Goal: Task Accomplishment & Management: Manage account settings

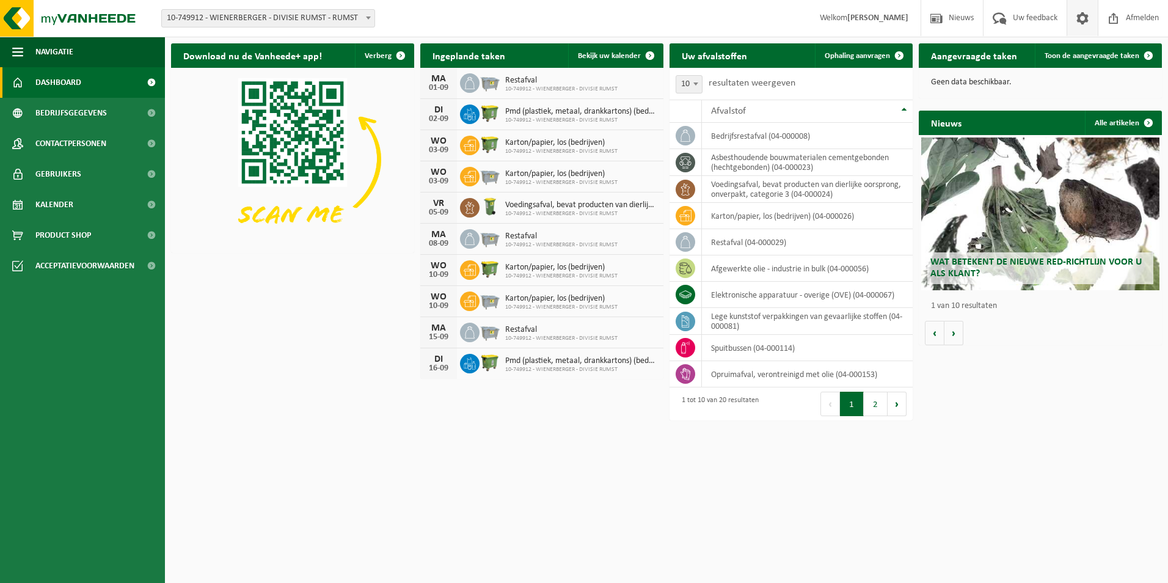
click at [1077, 24] on span at bounding box center [1082, 18] width 18 height 36
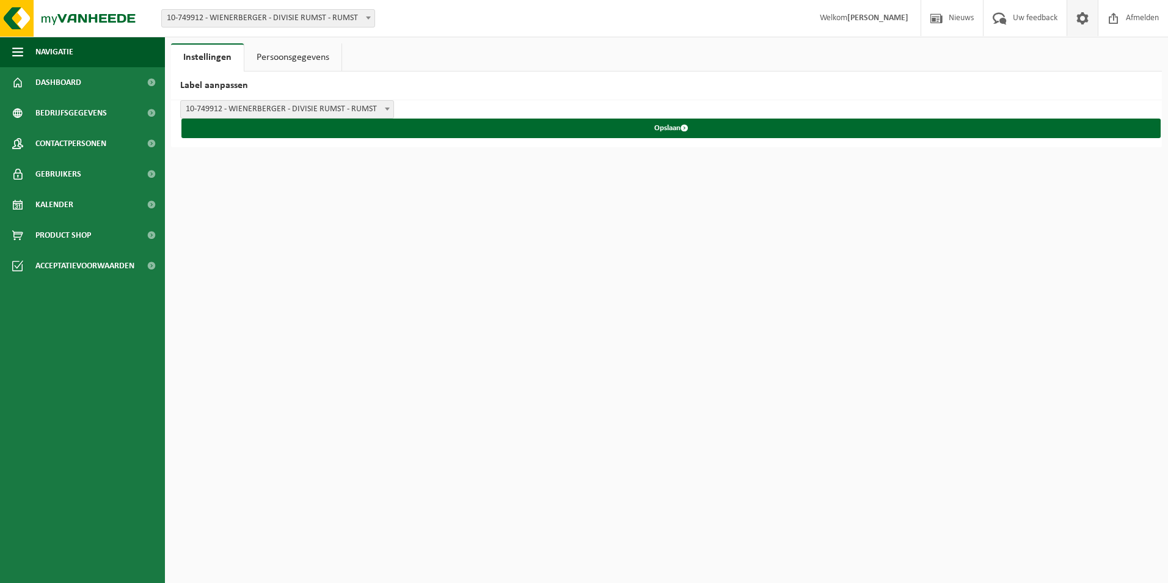
click at [304, 54] on link "Persoonsgegevens" at bounding box center [292, 57] width 97 height 28
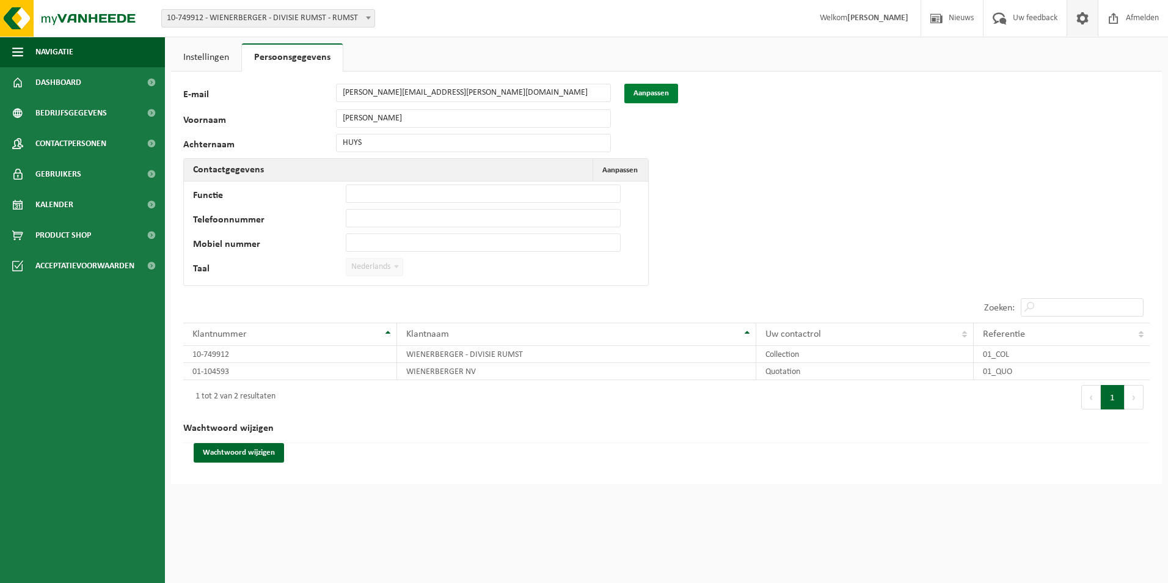
click at [668, 95] on button "Aanpassen" at bounding box center [651, 94] width 54 height 20
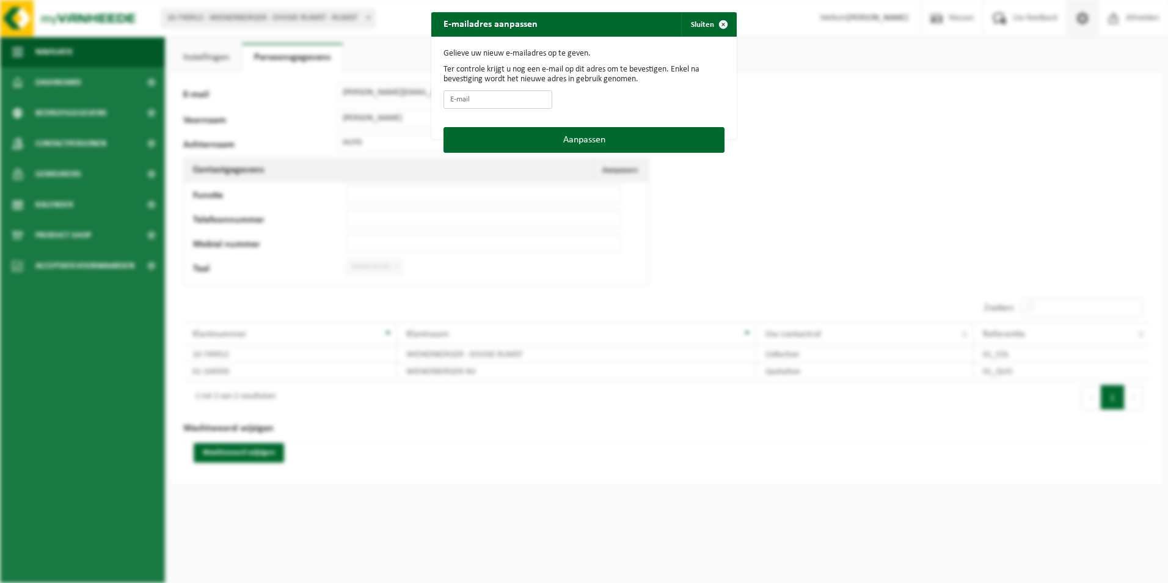
click at [481, 101] on input "E-mail" at bounding box center [497, 99] width 109 height 18
type input "[EMAIL_ADDRESS][DOMAIN_NAME]"
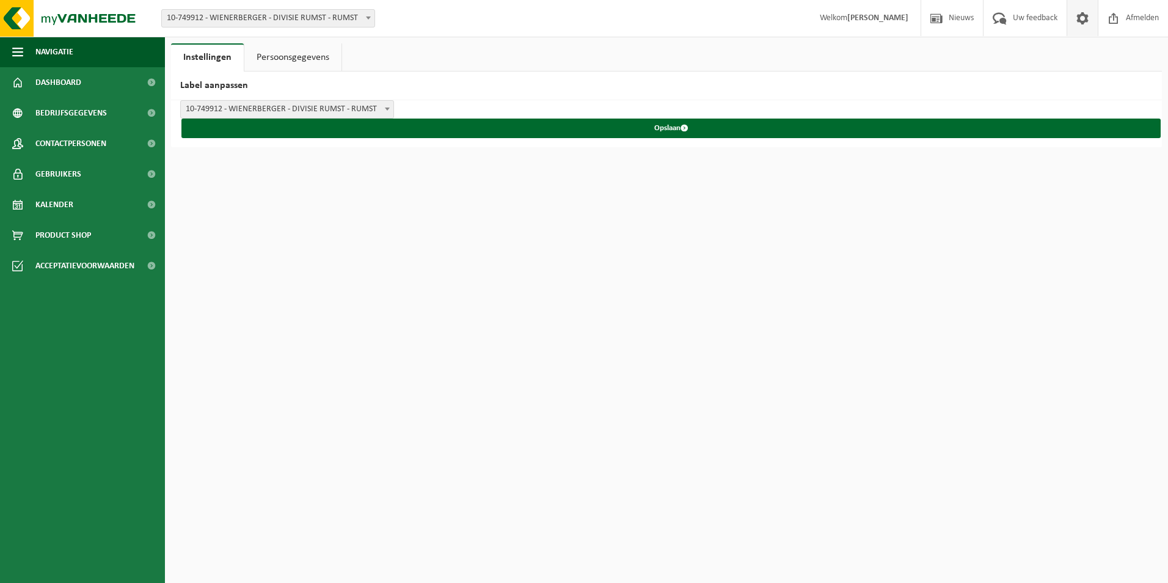
click at [318, 56] on link "Persoonsgegevens" at bounding box center [292, 57] width 97 height 28
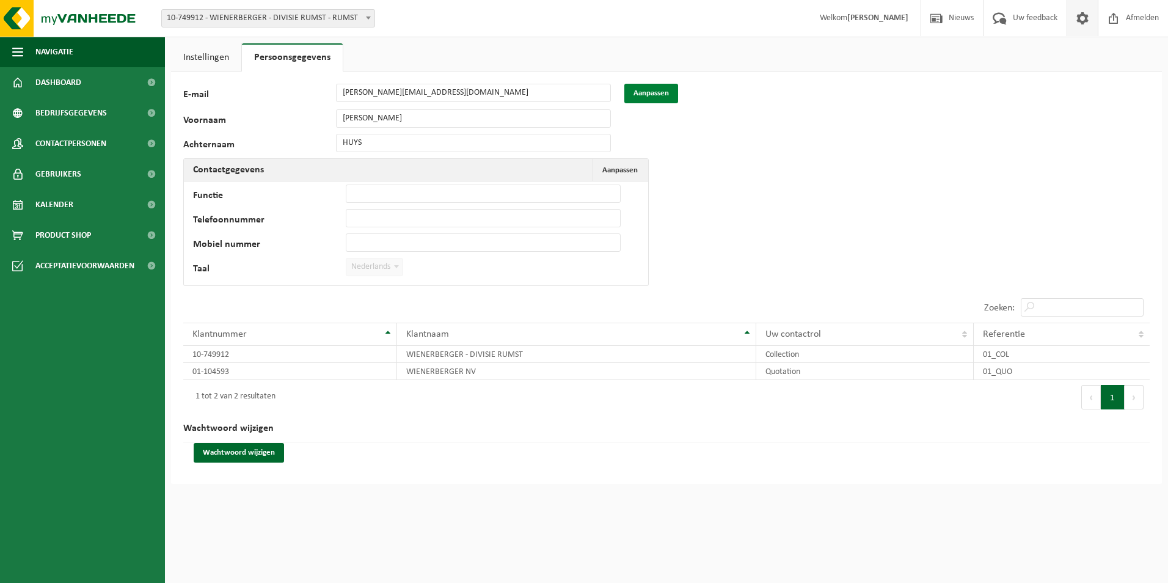
click at [641, 88] on button "Aanpassen" at bounding box center [651, 94] width 54 height 20
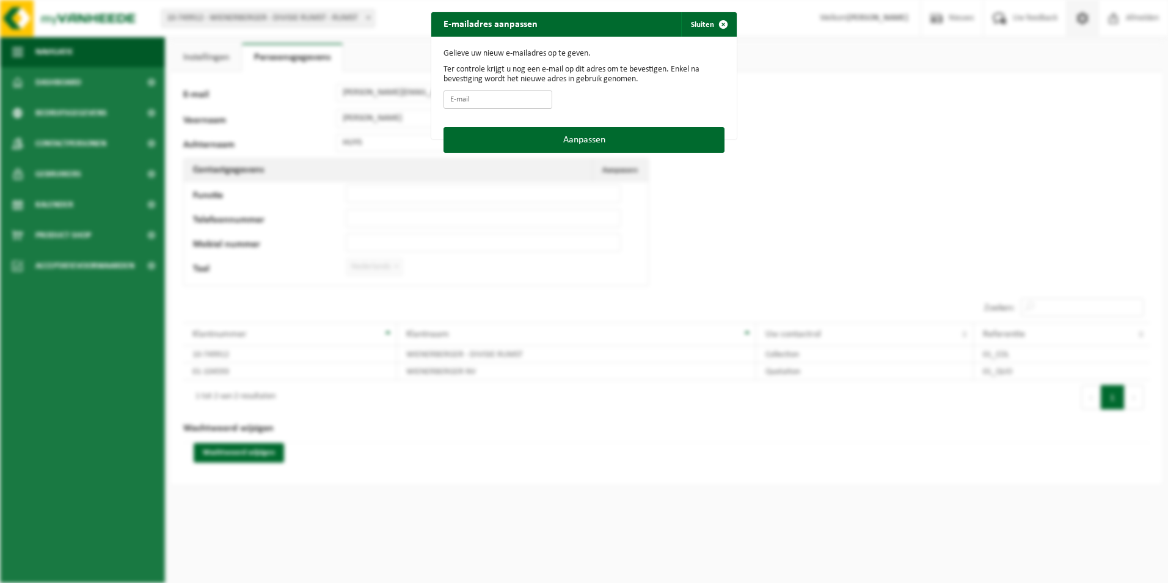
click at [481, 106] on input "E-mail" at bounding box center [497, 99] width 109 height 18
type input "[EMAIL_ADDRESS][DOMAIN_NAME]"
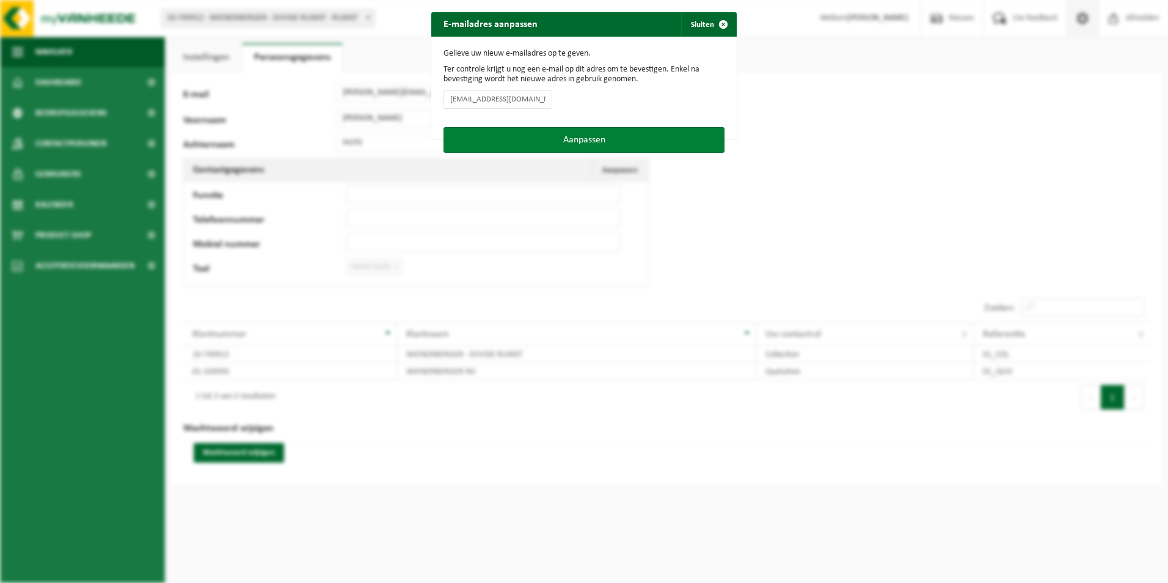
click at [532, 140] on button "Aanpassen" at bounding box center [583, 140] width 281 height 26
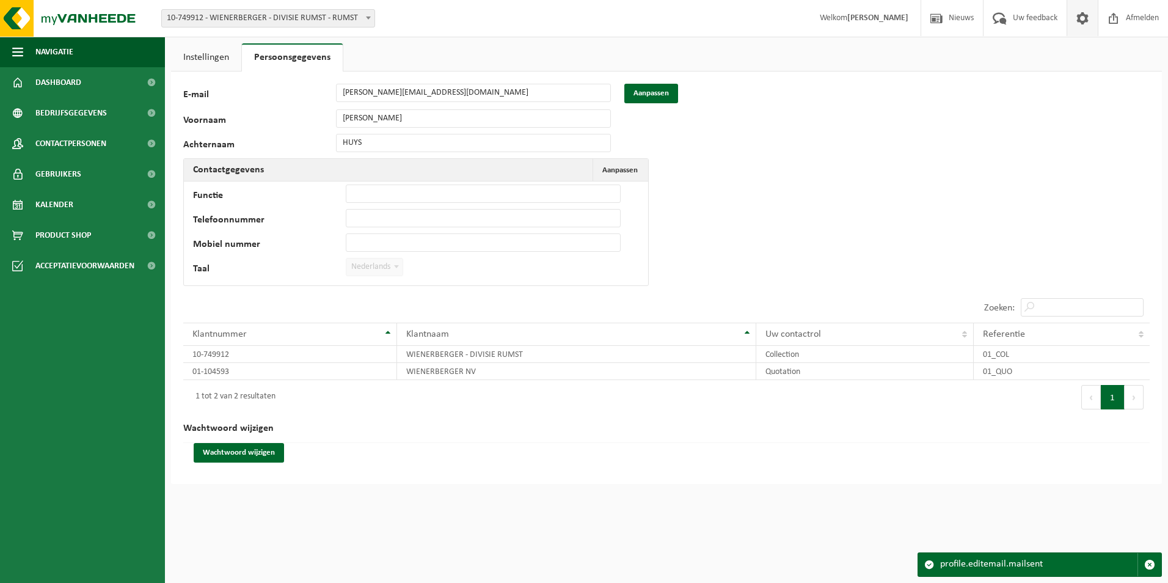
click at [469, 83] on div "105413 E-mail michael.huys@wienerberger.com Aanpassen Voornaam MICHAEL Achterna…" at bounding box center [666, 277] width 991 height 412
click at [641, 95] on button "Aanpassen" at bounding box center [651, 94] width 54 height 20
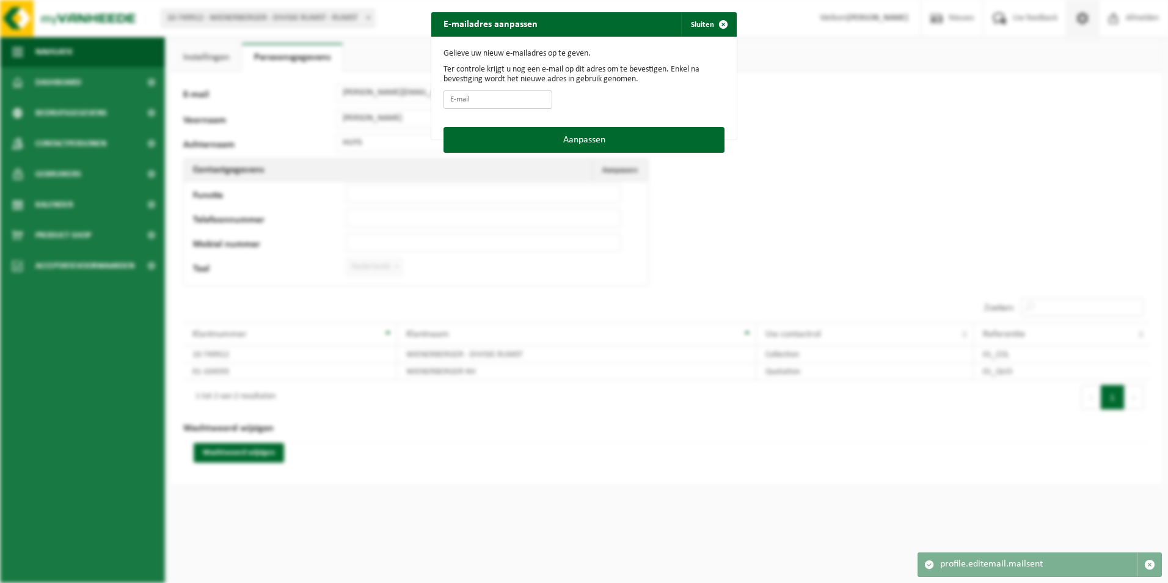
click at [515, 96] on input "E-mail" at bounding box center [497, 99] width 109 height 18
type input "[EMAIL_ADDRESS][DOMAIN_NAME]"
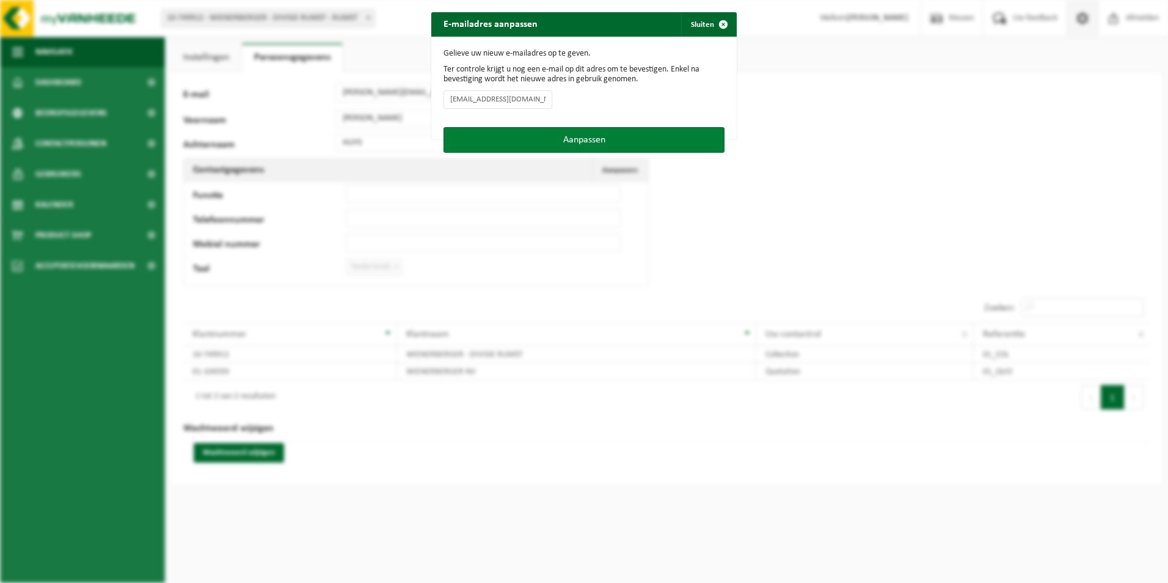
click at [506, 141] on button "Aanpassen" at bounding box center [583, 140] width 281 height 26
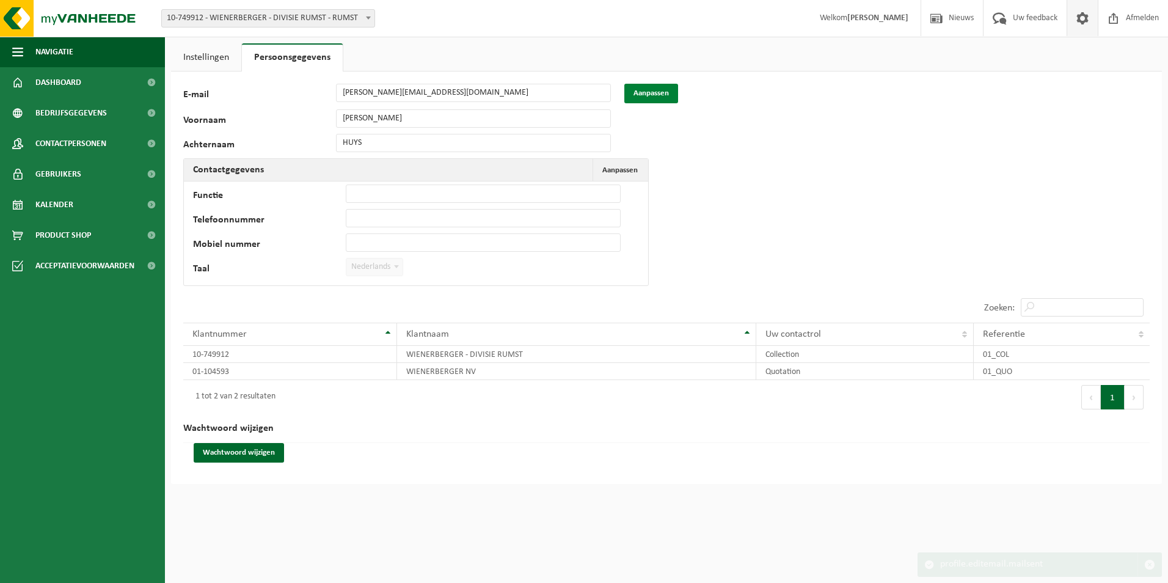
click at [655, 89] on button "Aanpassen" at bounding box center [651, 94] width 54 height 20
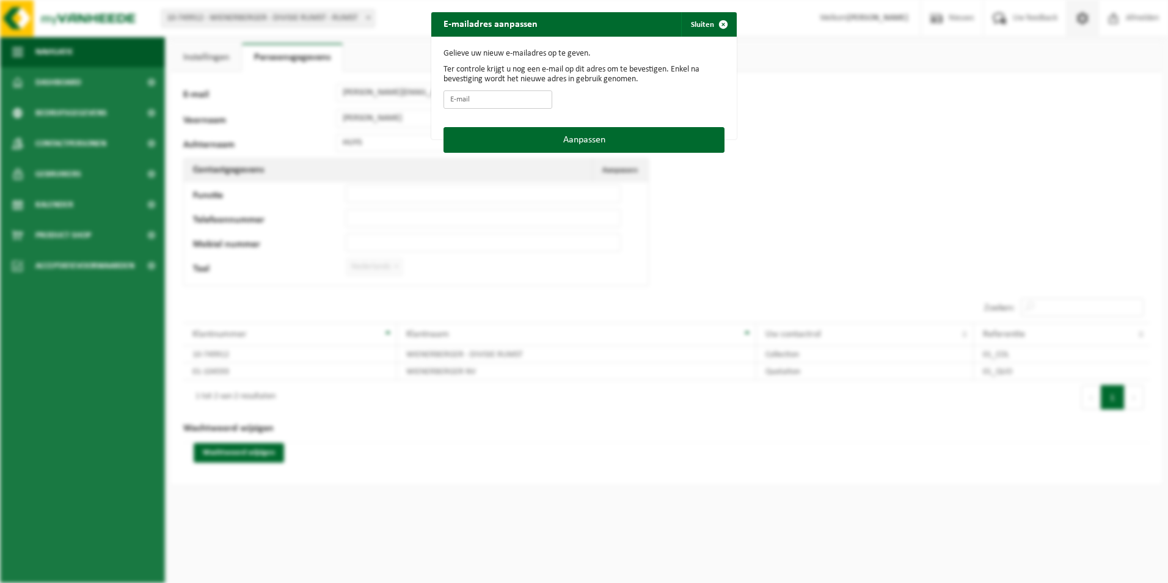
click at [506, 104] on input "E-mail" at bounding box center [497, 99] width 109 height 18
type input "michael.huys@wienerberger.com"
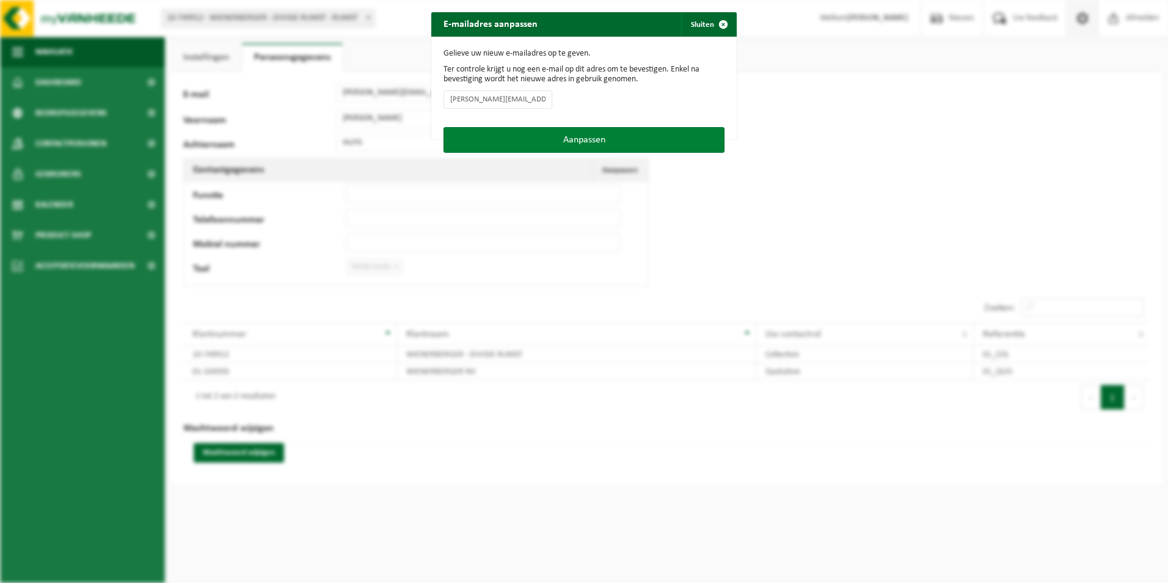
click at [540, 149] on button "Aanpassen" at bounding box center [583, 140] width 281 height 26
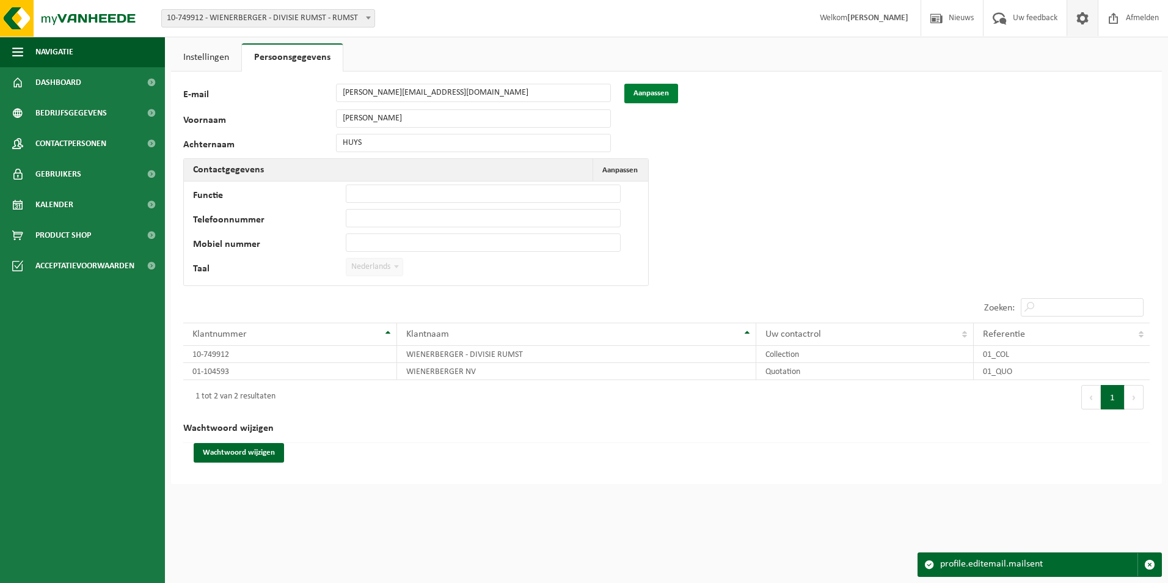
drag, startPoint x: 490, startPoint y: 90, endPoint x: 641, endPoint y: 95, distance: 150.3
click at [641, 95] on button "Aanpassen" at bounding box center [651, 94] width 54 height 20
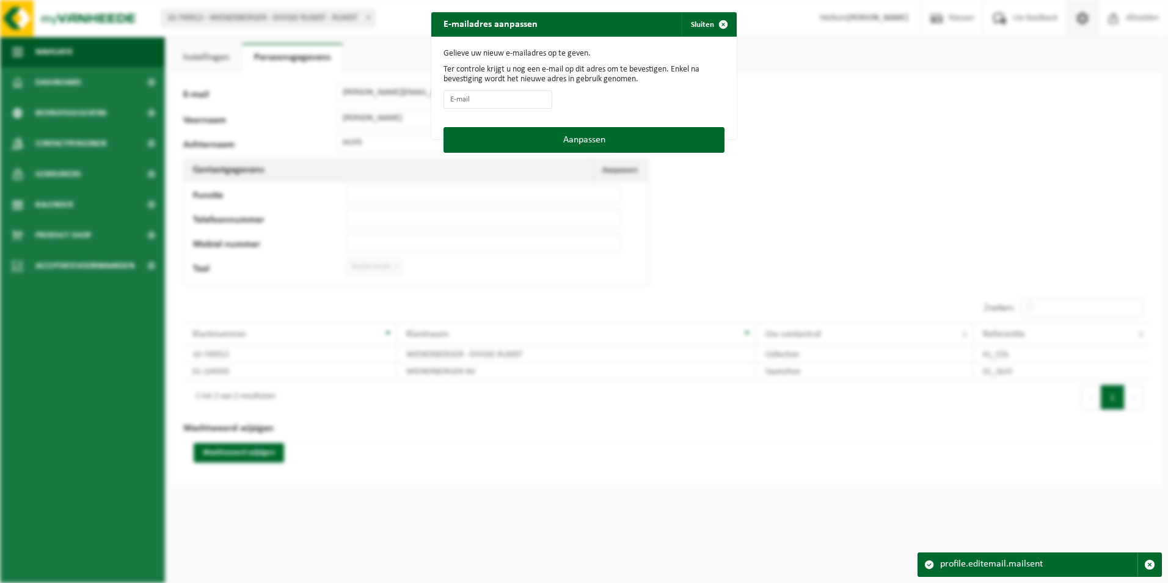
click at [459, 89] on form "Gelieve uw nieuw e-mailadres op te geven. Ter controle krijgt u nog een e-mail …" at bounding box center [583, 82] width 281 height 66
click at [465, 92] on input "E-mail" at bounding box center [497, 99] width 109 height 18
type input "[EMAIL_ADDRESS][DOMAIN_NAME]"
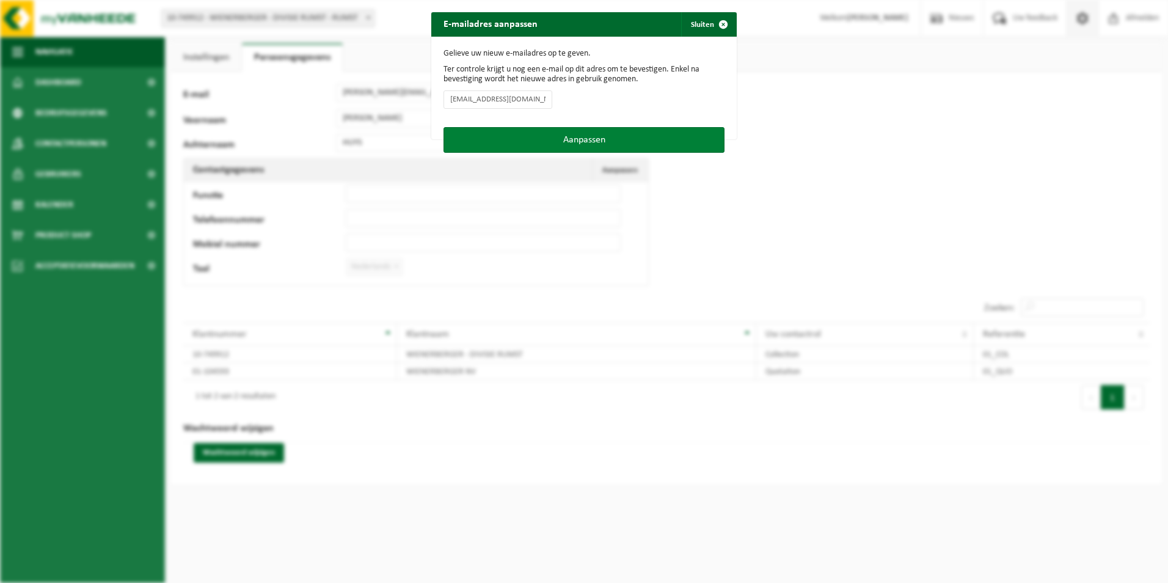
click at [564, 147] on button "Aanpassen" at bounding box center [583, 140] width 281 height 26
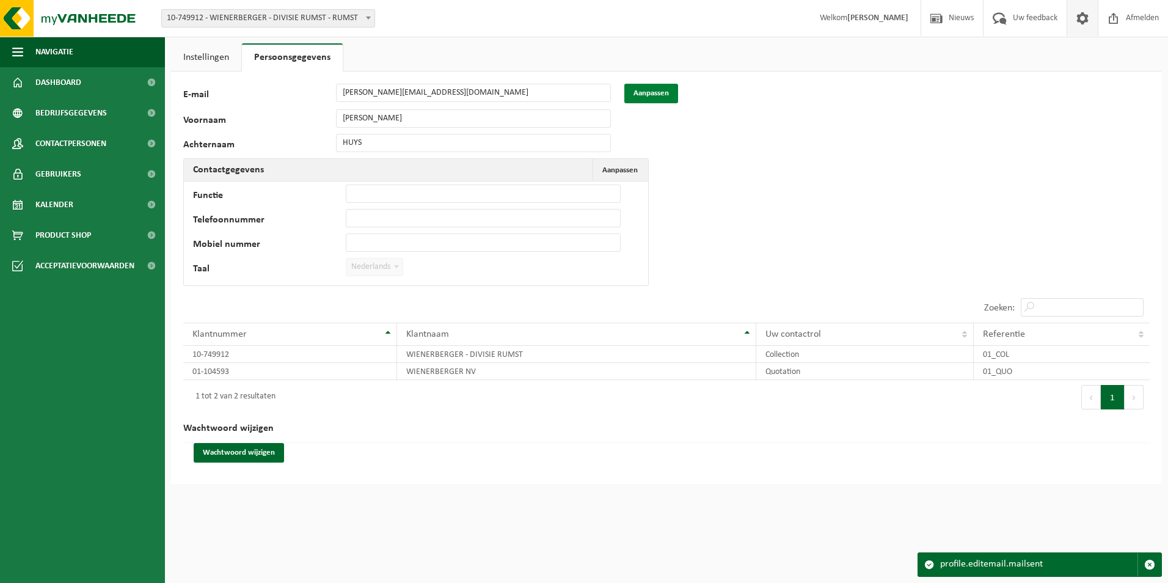
click at [641, 96] on button "Aanpassen" at bounding box center [651, 94] width 54 height 20
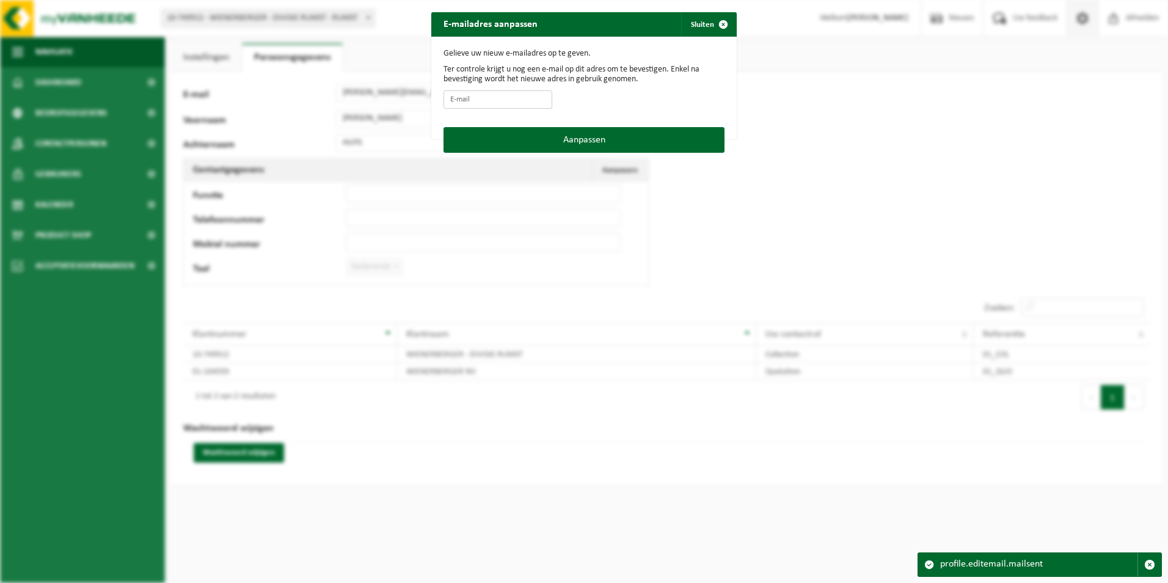
click at [512, 97] on input "E-mail" at bounding box center [497, 99] width 109 height 18
type input "Evelien.deryck@wienerberger.com"
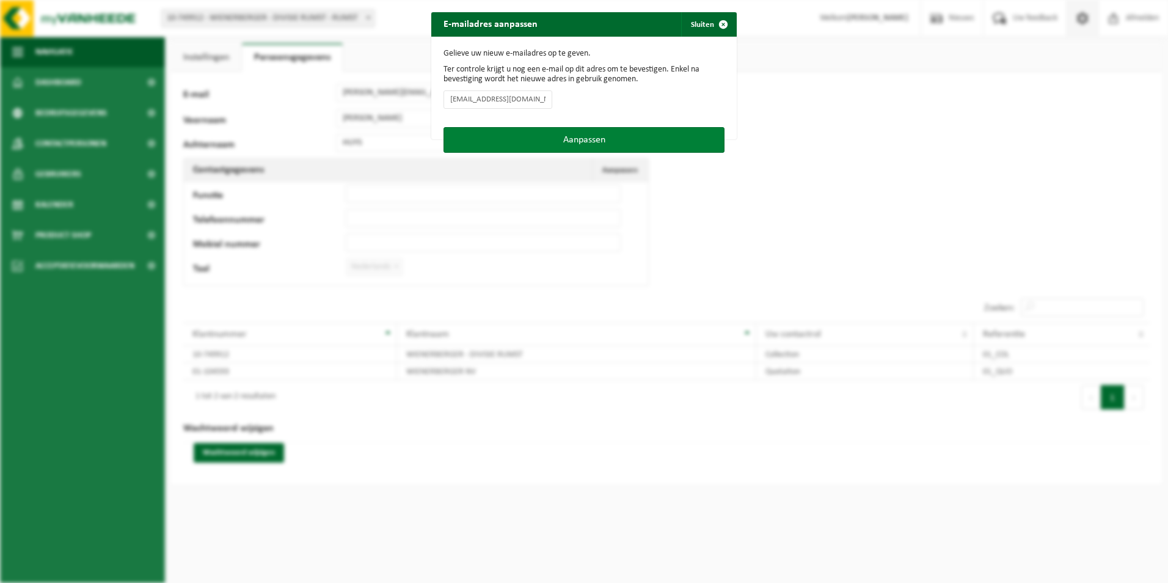
click at [588, 145] on button "Aanpassen" at bounding box center [583, 140] width 281 height 26
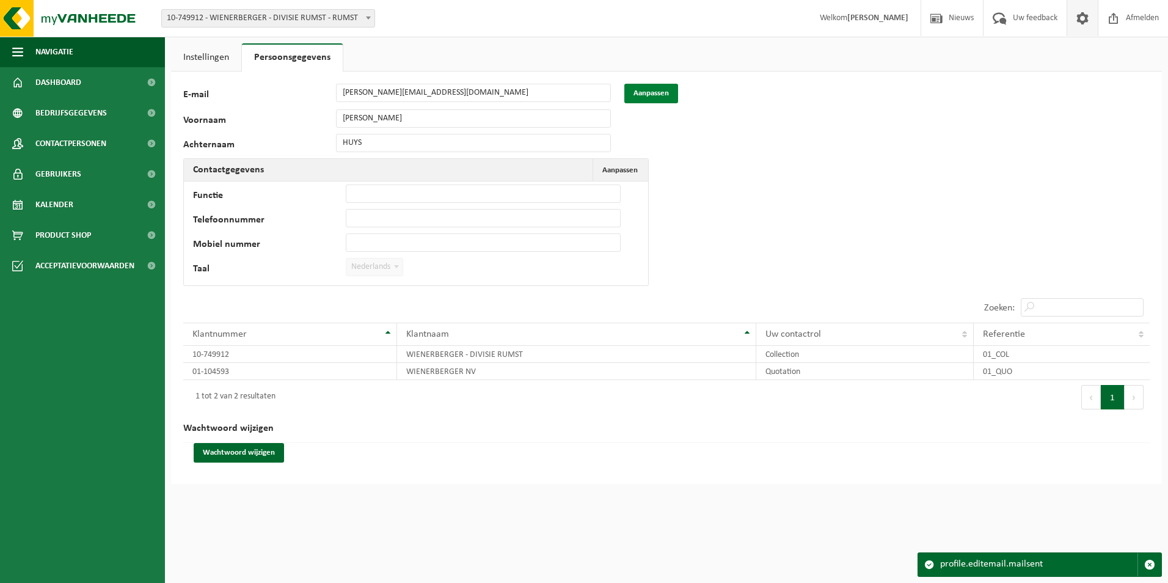
click at [649, 89] on button "Aanpassen" at bounding box center [651, 94] width 54 height 20
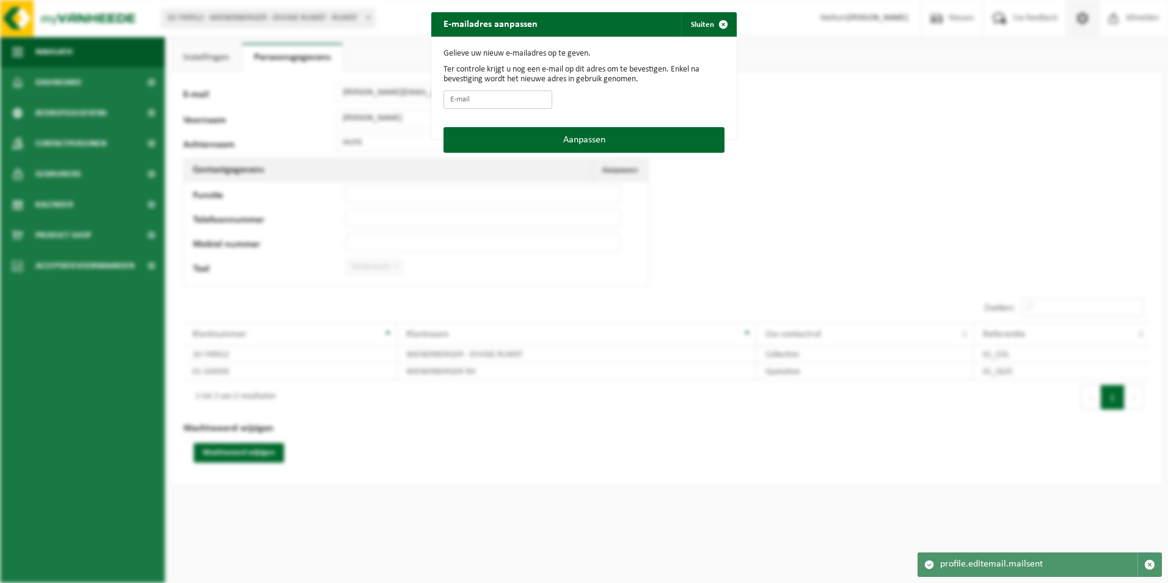
click at [490, 97] on input "E-mail" at bounding box center [497, 99] width 109 height 18
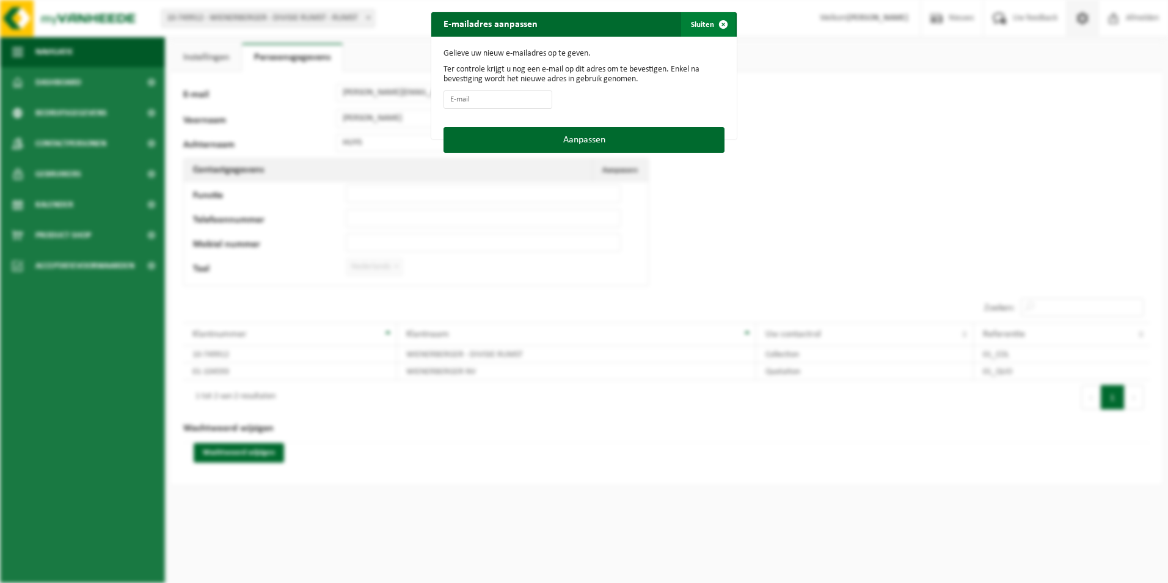
click at [717, 31] on span "button" at bounding box center [723, 24] width 24 height 24
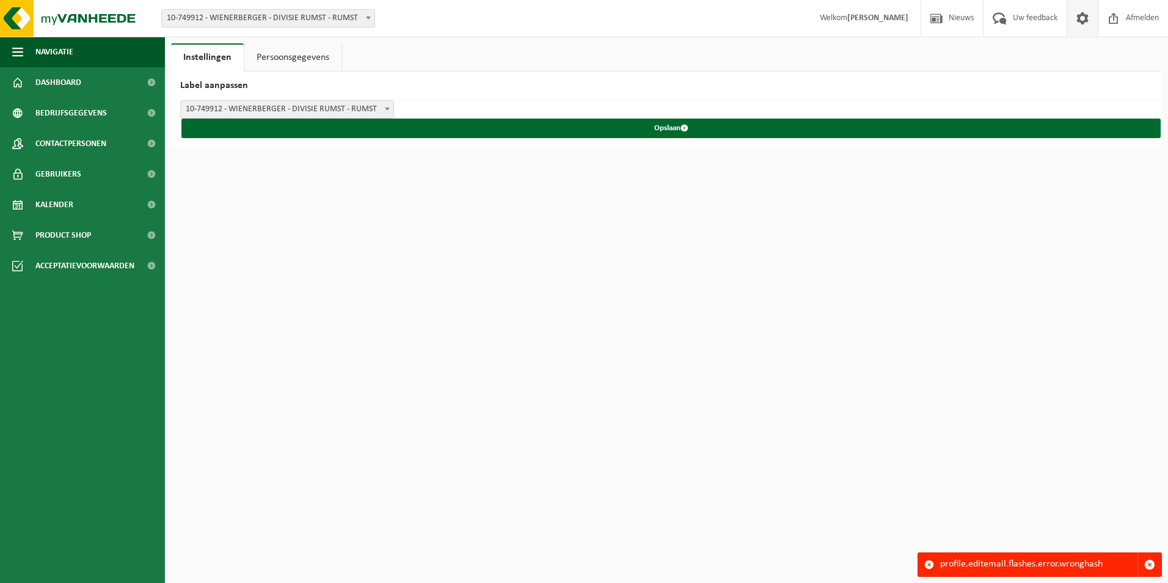
click at [290, 59] on link "Persoonsgegevens" at bounding box center [292, 57] width 97 height 28
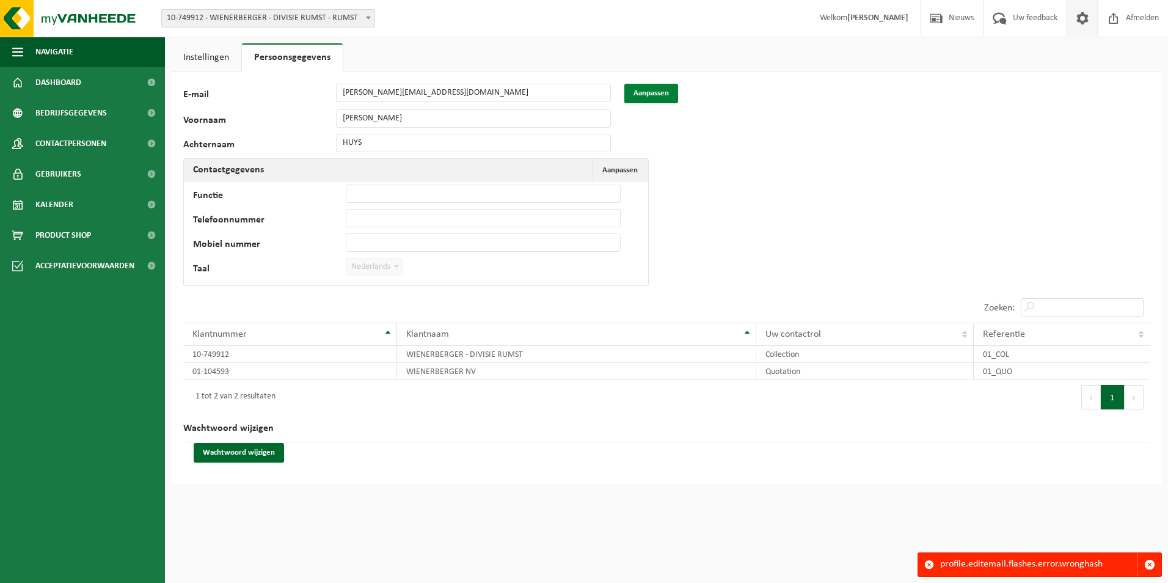
click at [637, 92] on button "Aanpassen" at bounding box center [651, 94] width 54 height 20
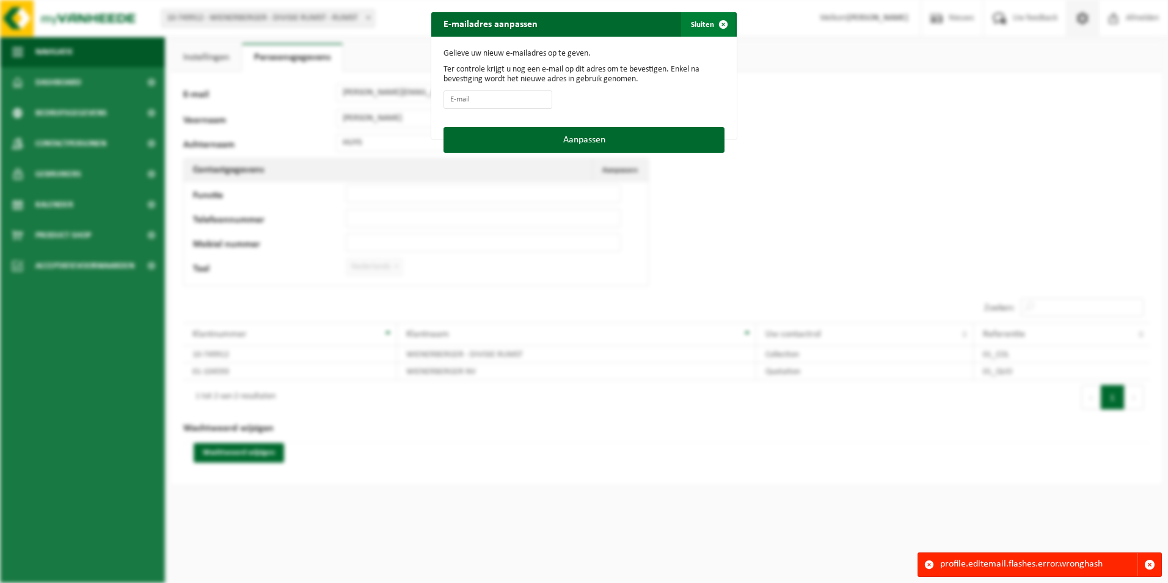
click at [715, 17] on span "button" at bounding box center [723, 24] width 24 height 24
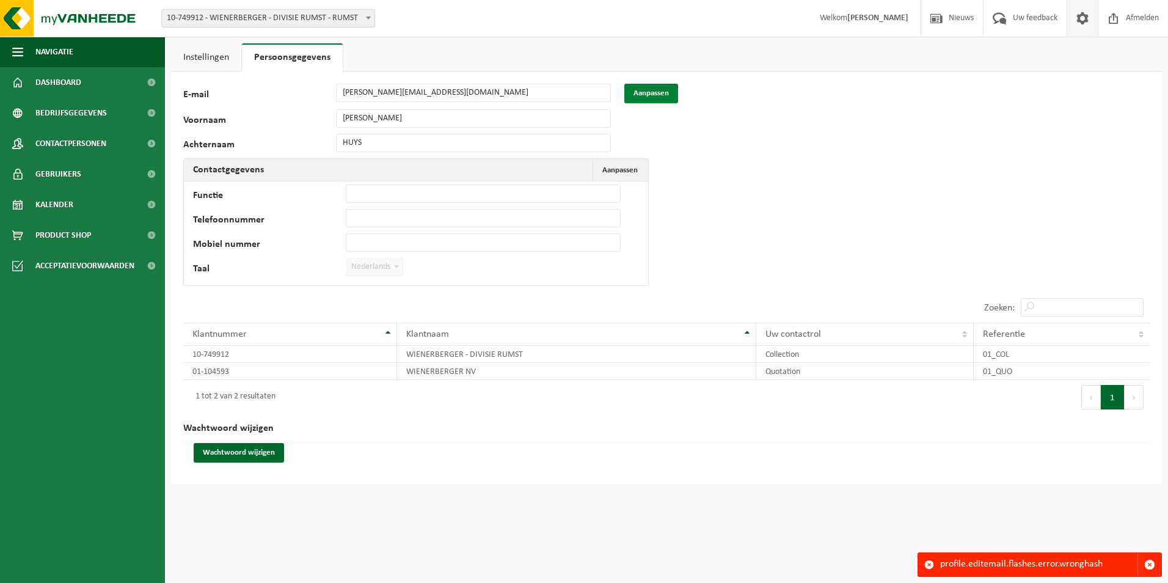
click at [638, 94] on button "Aanpassen" at bounding box center [651, 94] width 54 height 20
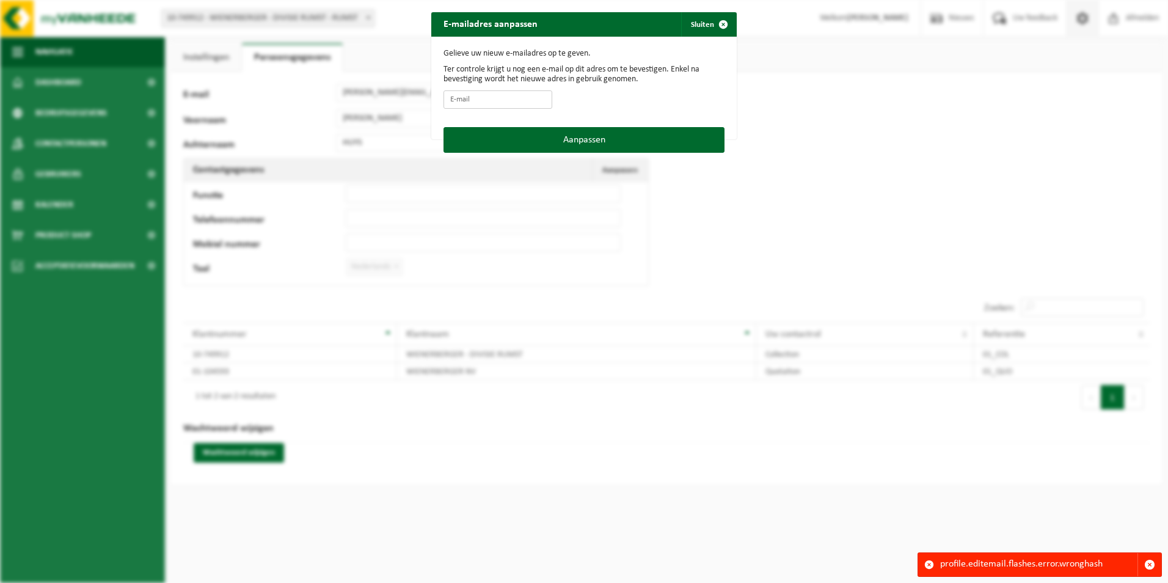
click at [479, 91] on input "E-mail" at bounding box center [497, 99] width 109 height 18
type input "[EMAIL_ADDRESS][DOMAIN_NAME]"
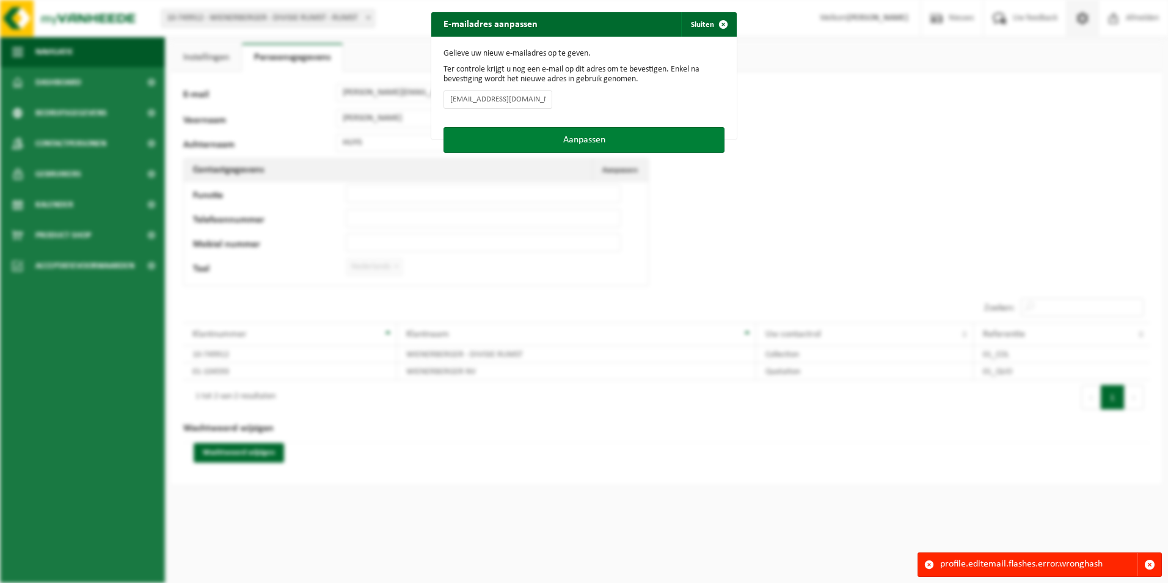
click at [555, 147] on button "Aanpassen" at bounding box center [583, 140] width 281 height 26
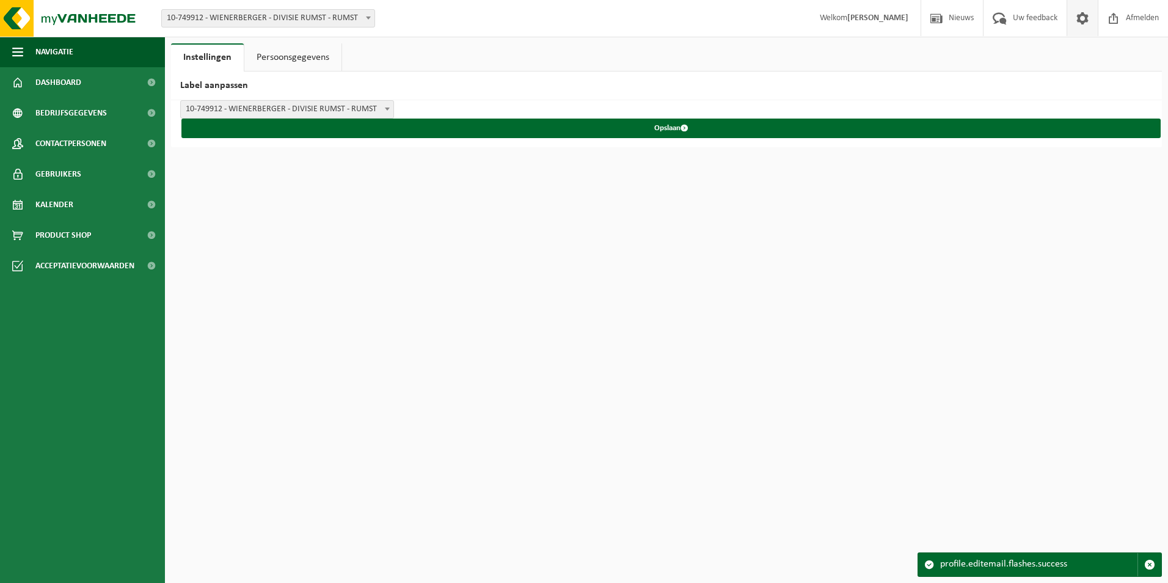
drag, startPoint x: 671, startPoint y: 123, endPoint x: 674, endPoint y: 141, distance: 18.0
click at [674, 141] on div "WIENERBERGER - DIVISIE RUMST - RUMST WIENERBERGER - DIVISIE RUMST WIENERBERGER …" at bounding box center [666, 123] width 991 height 47
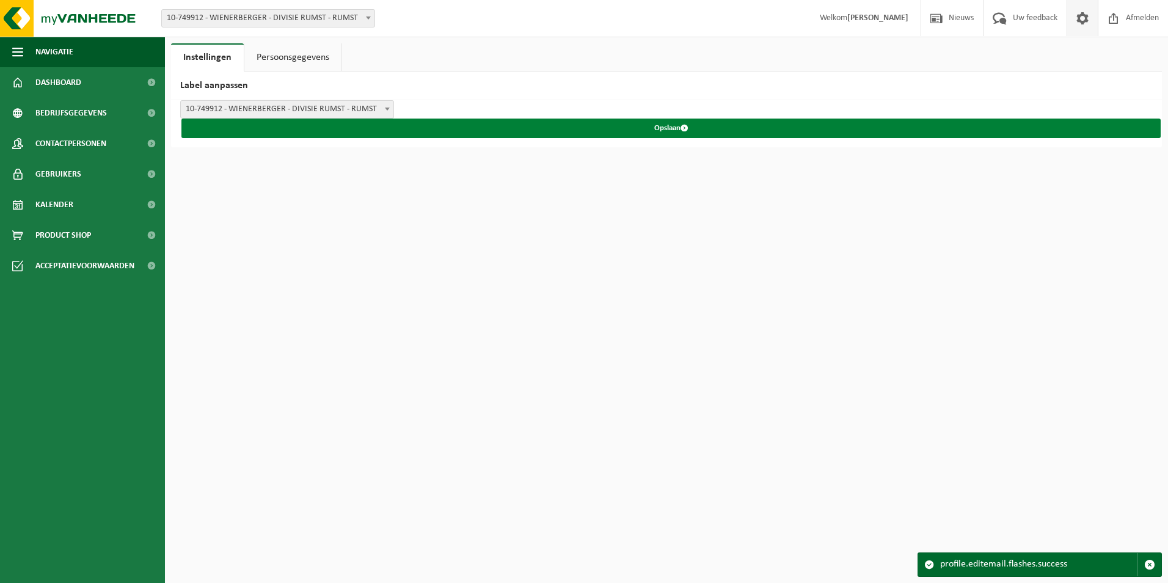
click at [672, 130] on button "Opslaan" at bounding box center [670, 128] width 979 height 20
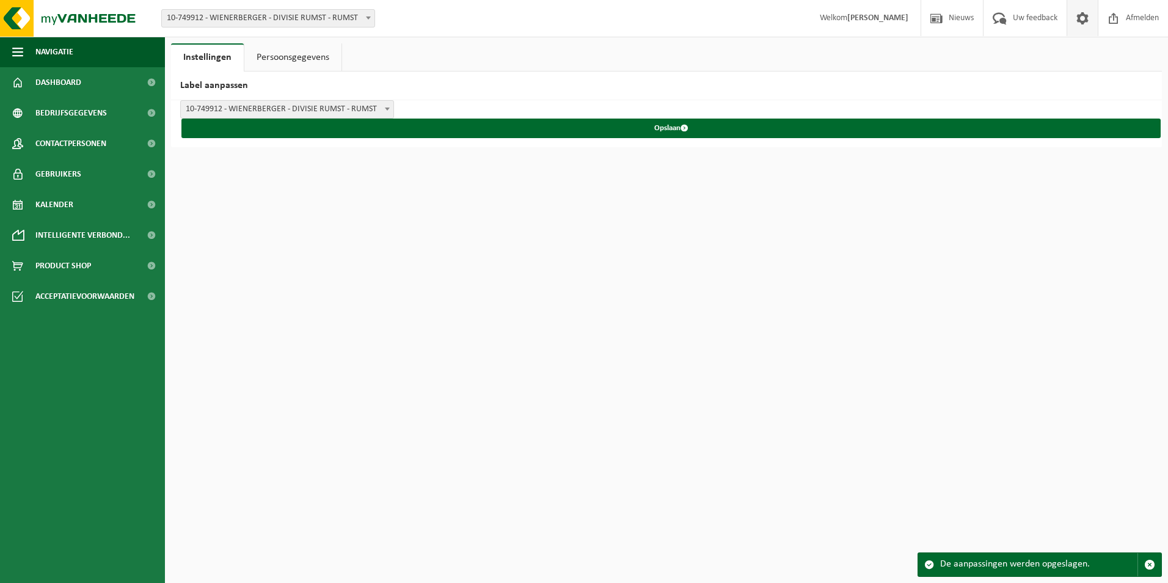
click at [385, 107] on span at bounding box center [387, 109] width 12 height 16
click at [292, 52] on link "Persoonsgegevens" at bounding box center [292, 57] width 97 height 28
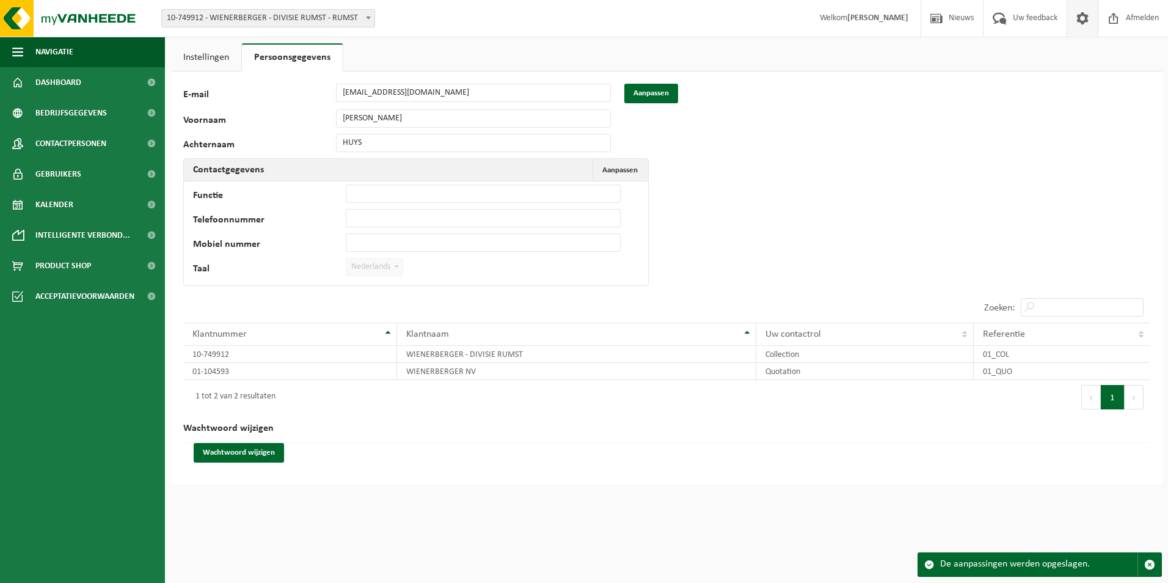
drag, startPoint x: 398, startPoint y: 108, endPoint x: 392, endPoint y: 111, distance: 6.3
click at [395, 108] on div "105413 E-mail [PERSON_NAME][EMAIL_ADDRESS][DOMAIN_NAME] Aanpassen Voornaam [PER…" at bounding box center [381, 188] width 397 height 208
click at [670, 93] on button "Aanpassen" at bounding box center [651, 94] width 54 height 20
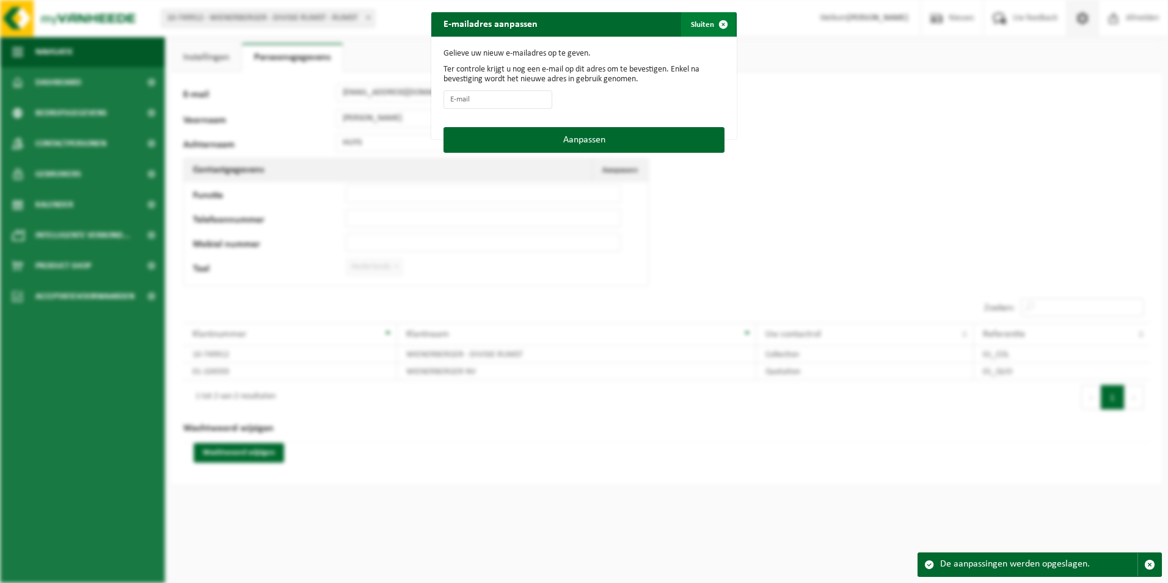
click at [721, 26] on span "button" at bounding box center [723, 24] width 24 height 24
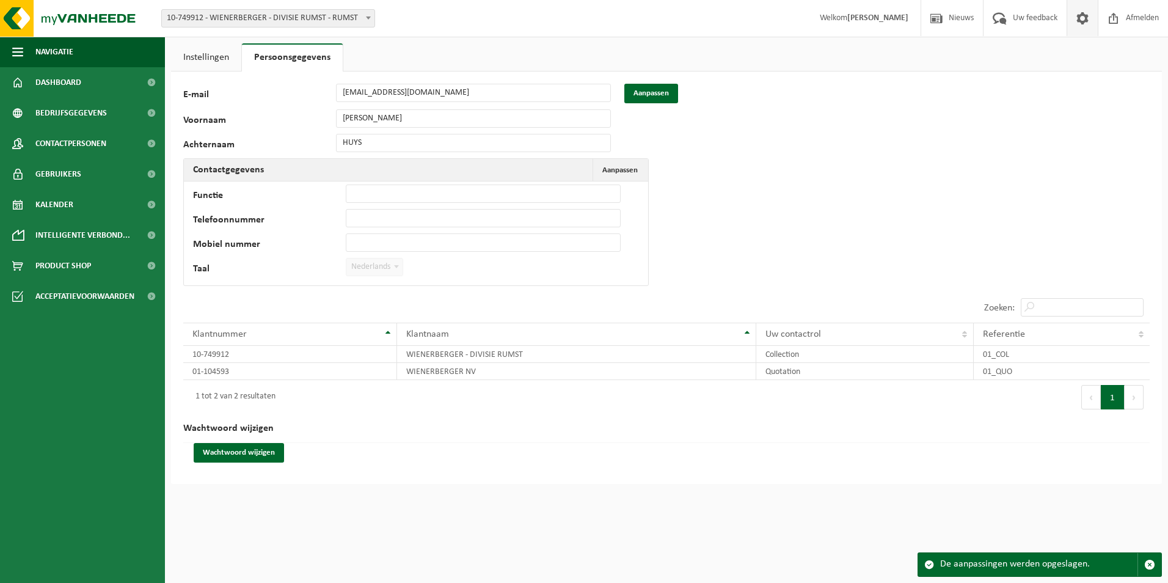
drag, startPoint x: 374, startPoint y: 142, endPoint x: 278, endPoint y: 128, distance: 96.4
click at [278, 128] on div "105413 E-mail [PERSON_NAME][EMAIL_ADDRESS][DOMAIN_NAME] Aanpassen Voornaam [PER…" at bounding box center [381, 188] width 397 height 208
click at [629, 177] on button "Aanpassen Annuleren" at bounding box center [619, 170] width 54 height 22
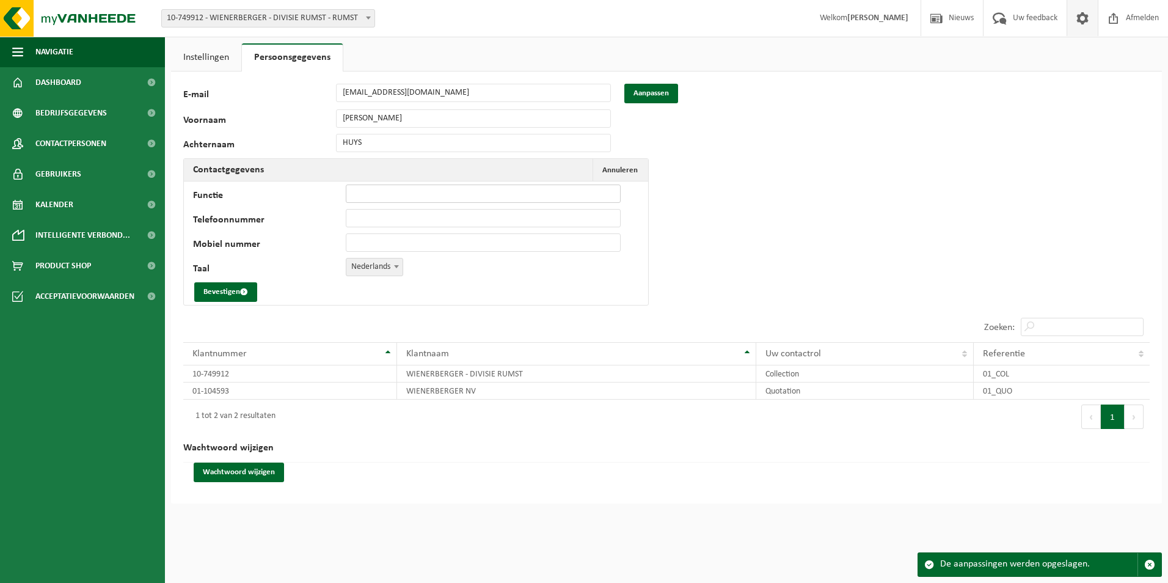
click at [457, 188] on input "Functie" at bounding box center [483, 193] width 275 height 18
click at [442, 213] on input "Telefoonnummer" at bounding box center [483, 218] width 275 height 18
click at [437, 234] on input "Mobiel nummer" at bounding box center [483, 242] width 275 height 18
click at [697, 186] on div "105413 E-mail [PERSON_NAME][EMAIL_ADDRESS][DOMAIN_NAME] Aanpassen Voornaam [PER…" at bounding box center [666, 287] width 991 height 432
click at [202, 57] on link "Instellingen" at bounding box center [206, 57] width 70 height 28
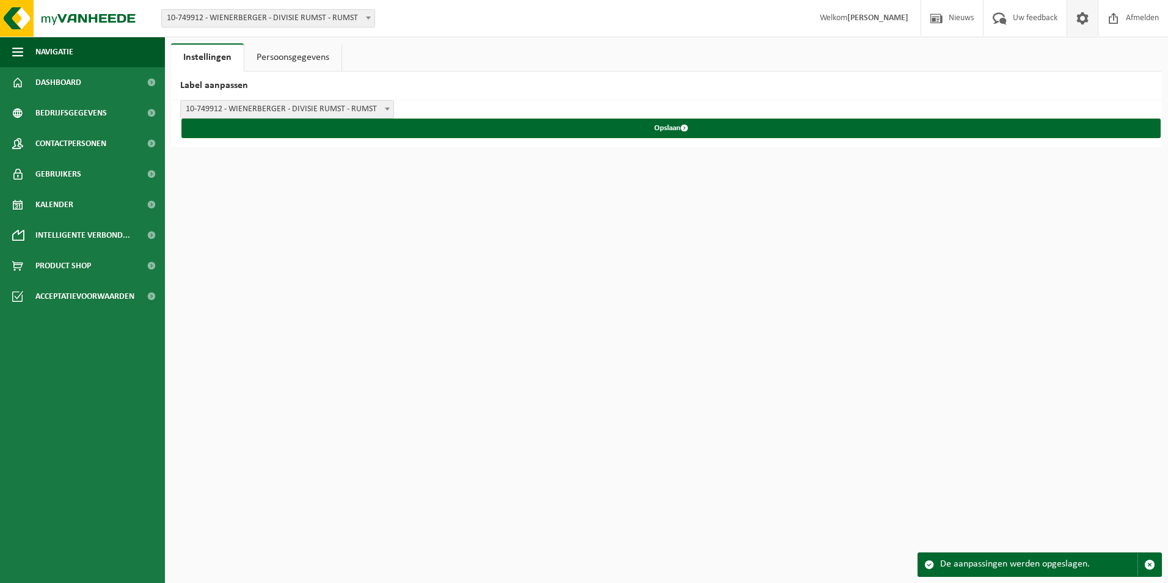
click at [284, 60] on link "Persoonsgegevens" at bounding box center [292, 57] width 97 height 28
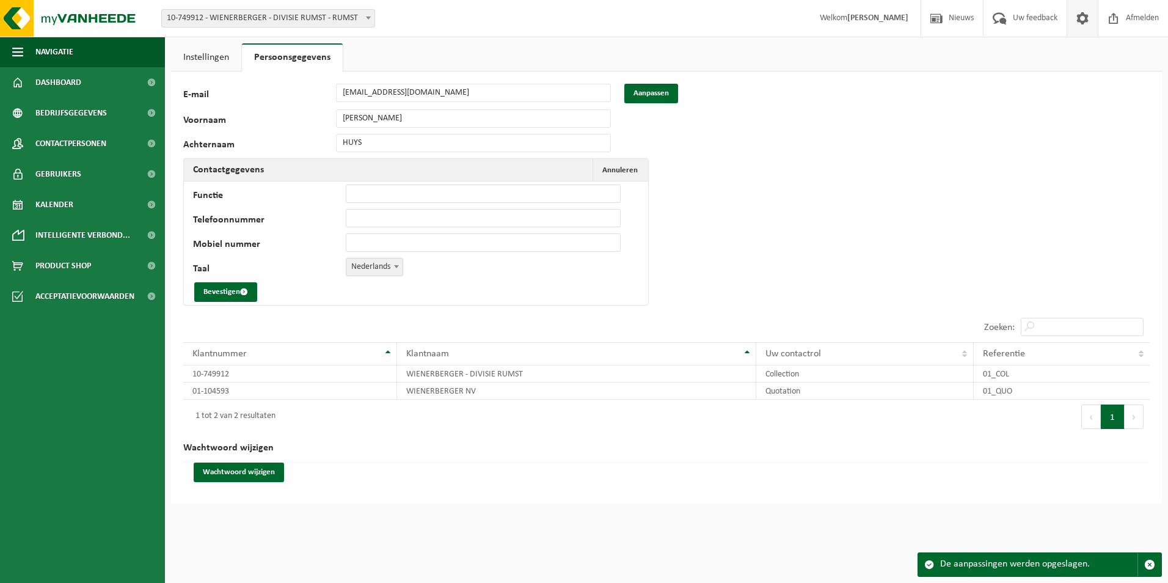
click at [1078, 16] on span at bounding box center [1082, 18] width 18 height 36
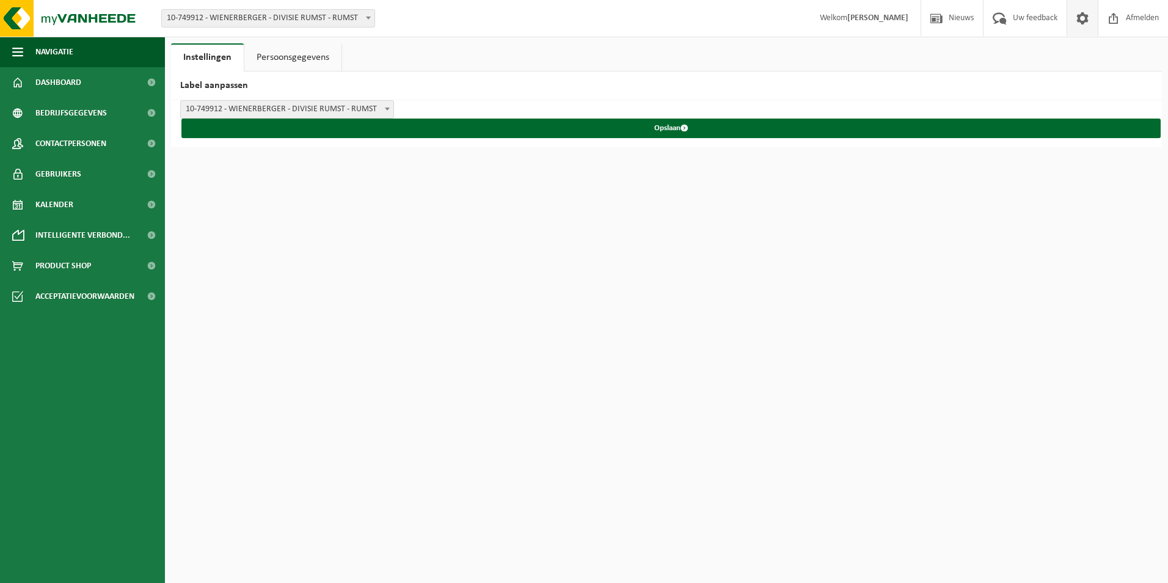
click at [1079, 19] on span at bounding box center [1082, 18] width 18 height 36
click at [282, 55] on link "Persoonsgegevens" at bounding box center [292, 57] width 97 height 28
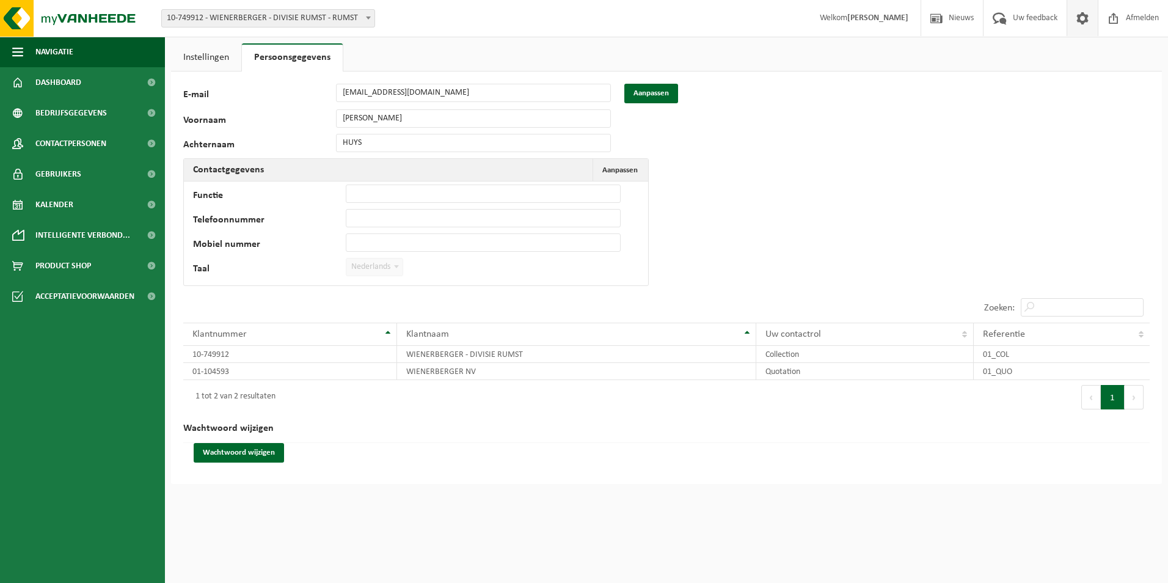
drag, startPoint x: 360, startPoint y: 122, endPoint x: 293, endPoint y: 119, distance: 67.2
click at [293, 119] on label "Voornaam" at bounding box center [259, 121] width 153 height 12
click at [868, 19] on strong "[PERSON_NAME]" at bounding box center [877, 17] width 61 height 9
drag, startPoint x: 868, startPoint y: 19, endPoint x: 833, endPoint y: 79, distance: 70.1
click at [833, 79] on div "105413 E-mail Evelien.deryck@wienerberger.com Aanpassen Voornaam MICHAEL Achter…" at bounding box center [666, 277] width 991 height 412
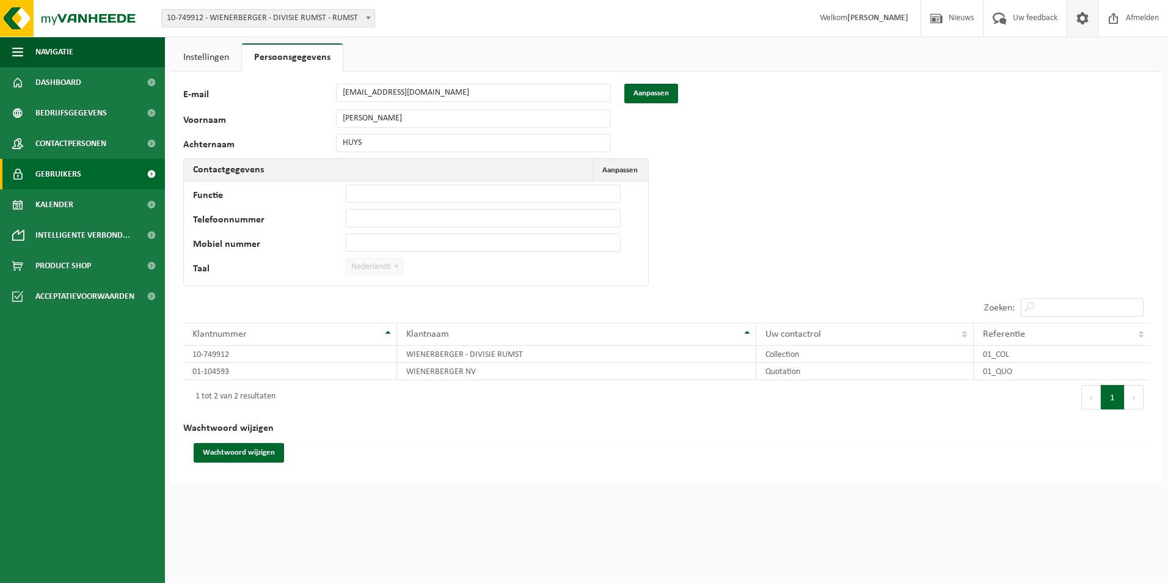
click at [57, 172] on span "Gebruikers" at bounding box center [58, 174] width 46 height 31
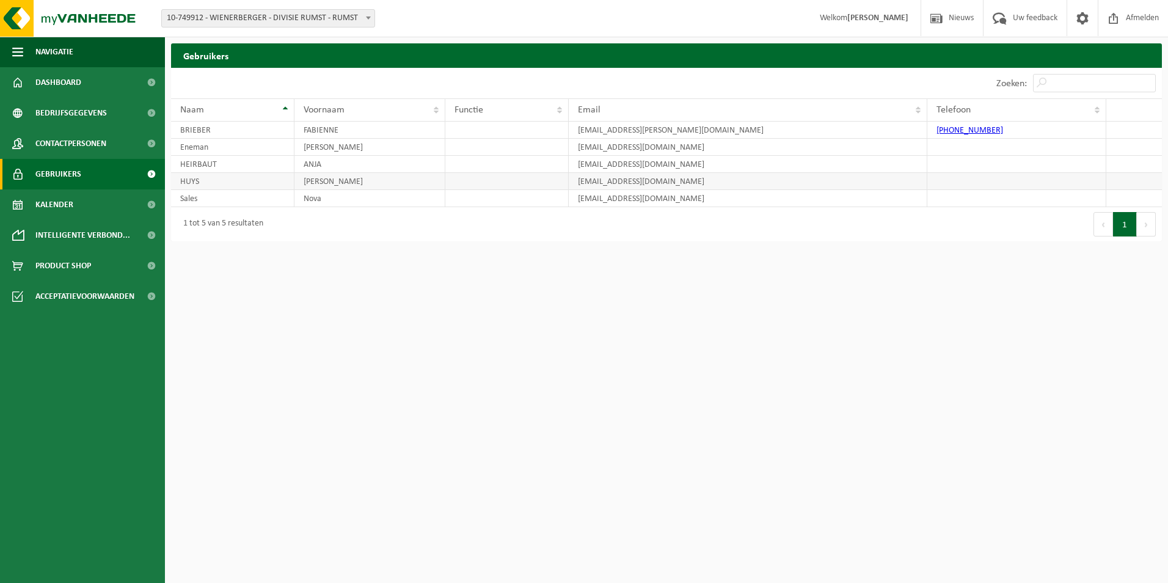
click at [322, 183] on td "[PERSON_NAME]" at bounding box center [369, 181] width 151 height 17
click at [354, 184] on td "[PERSON_NAME]" at bounding box center [369, 181] width 151 height 17
click at [1082, 16] on span at bounding box center [1082, 18] width 18 height 36
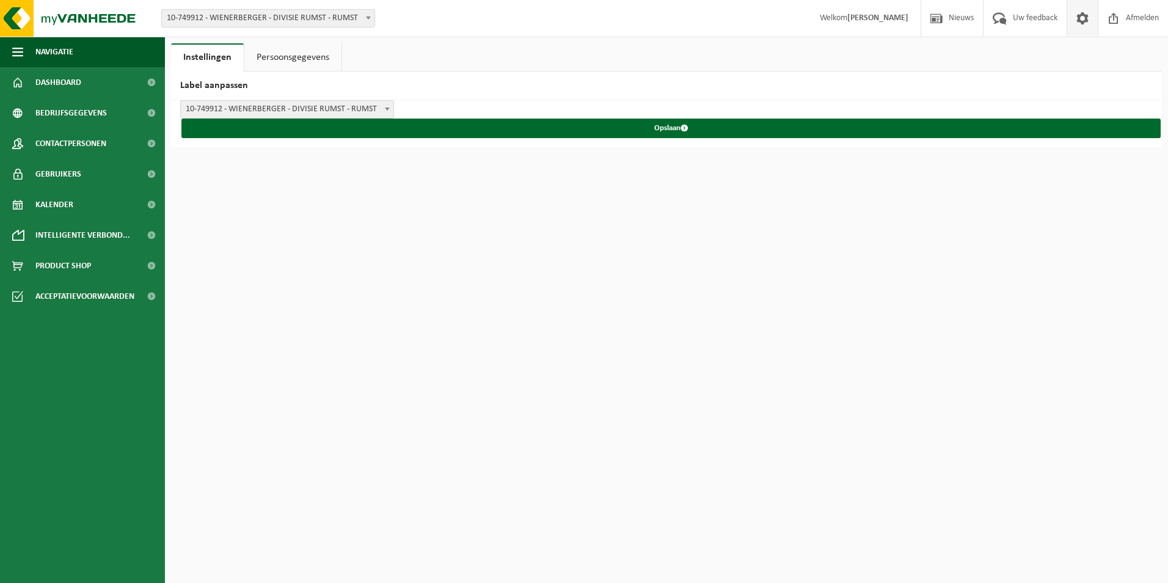
click at [1082, 16] on span at bounding box center [1082, 18] width 18 height 36
click at [59, 137] on span "Contactpersonen" at bounding box center [70, 143] width 71 height 31
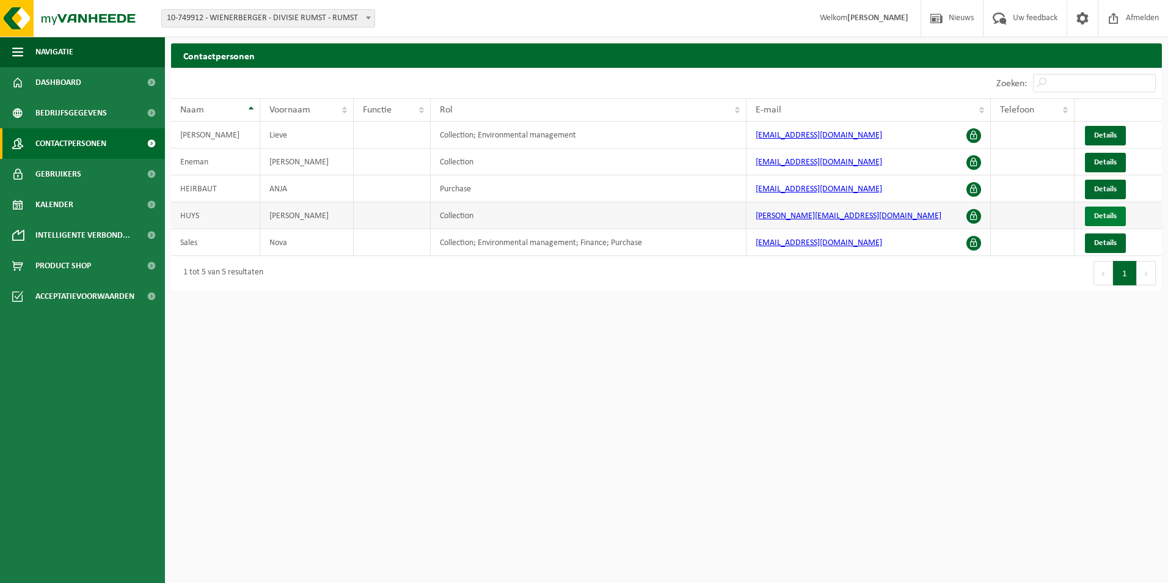
click at [1102, 218] on span "Details" at bounding box center [1105, 216] width 23 height 8
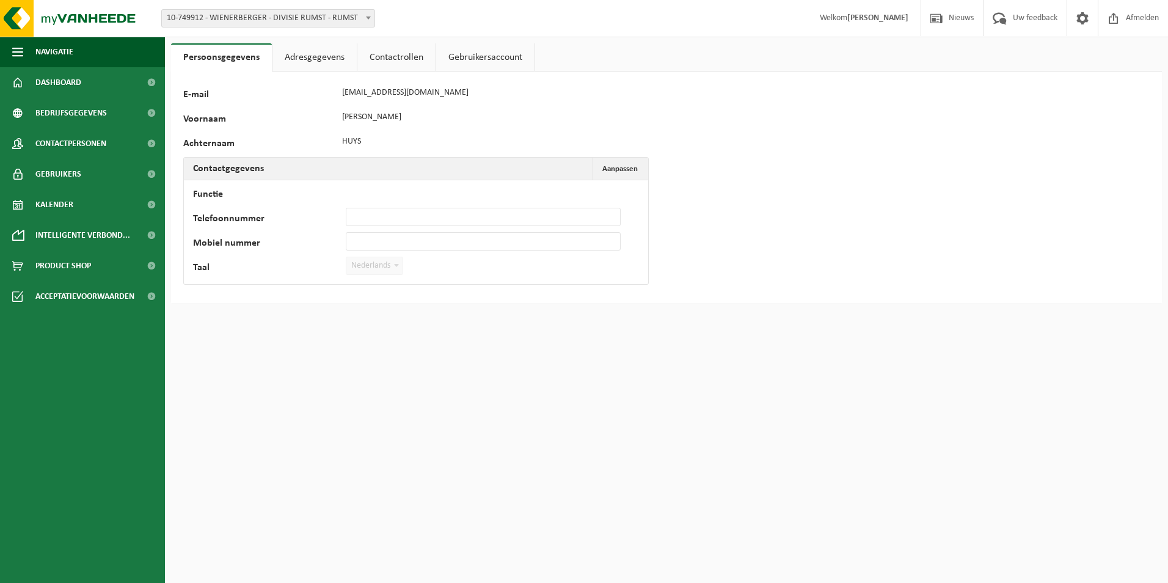
click at [322, 57] on link "Adresgegevens" at bounding box center [314, 57] width 84 height 28
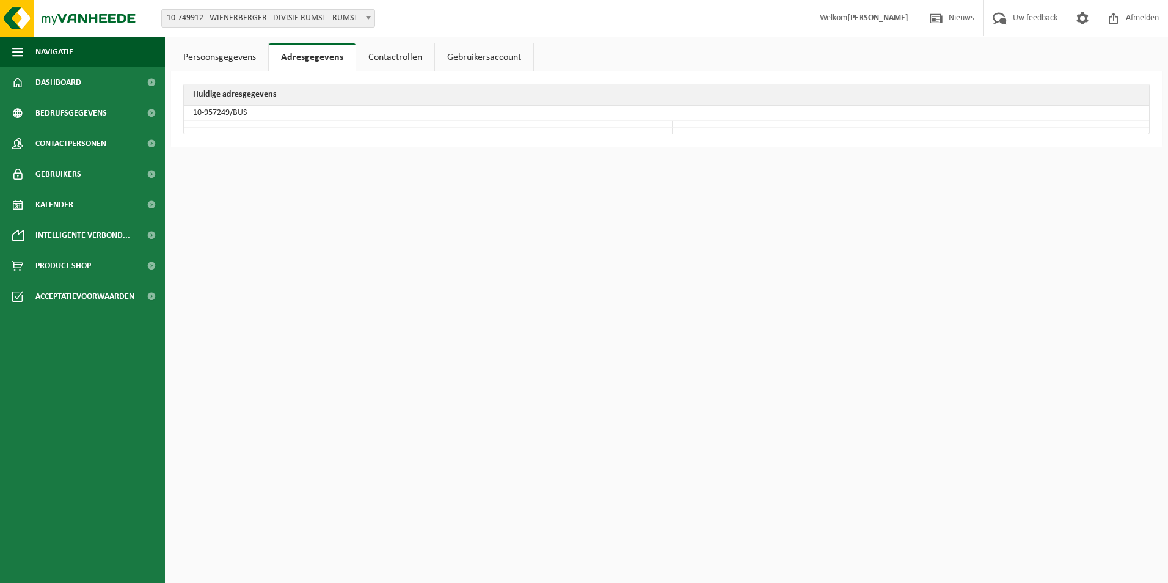
click at [385, 59] on link "Contactrollen" at bounding box center [395, 57] width 78 height 28
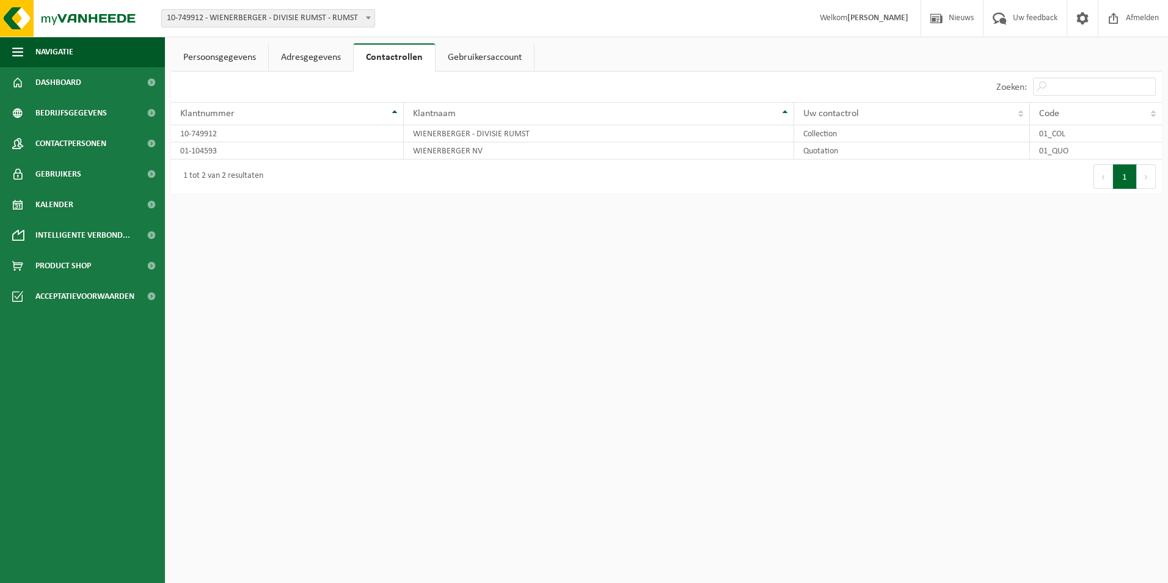
click at [457, 62] on link "Gebruikersaccount" at bounding box center [484, 57] width 98 height 28
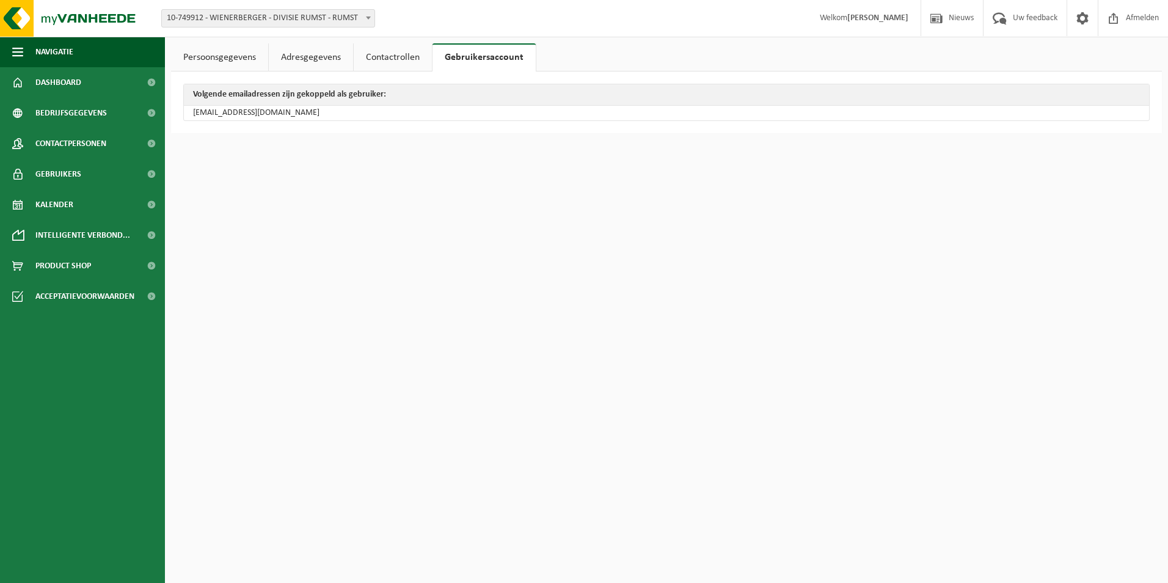
click at [233, 51] on link "Persoonsgegevens" at bounding box center [219, 57] width 97 height 28
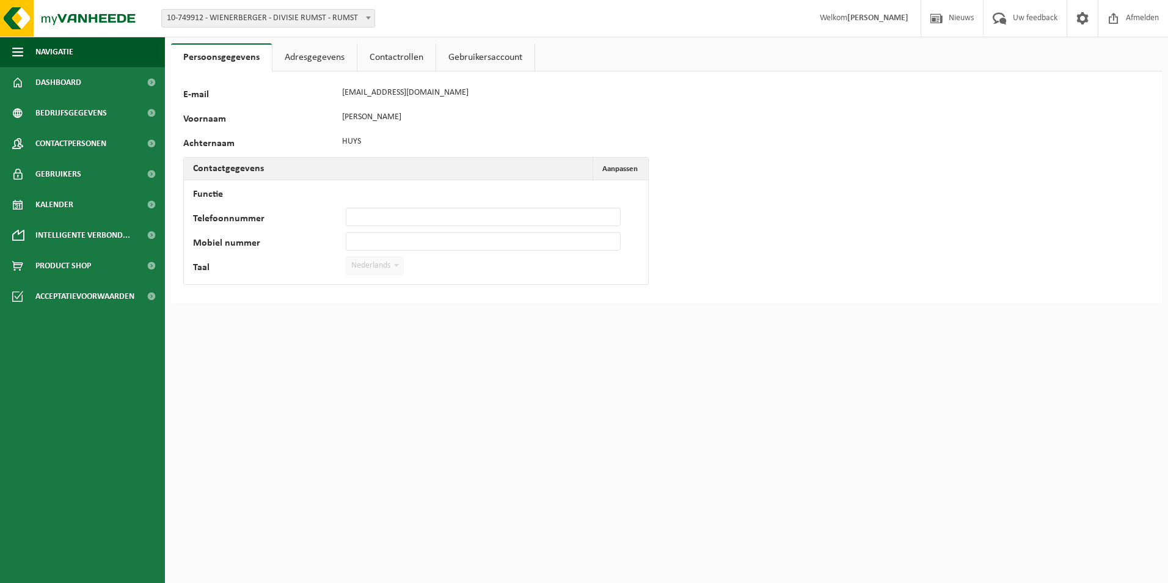
click at [258, 114] on label "Voornaam" at bounding box center [259, 120] width 153 height 12
